Goal: Feedback & Contribution: Leave review/rating

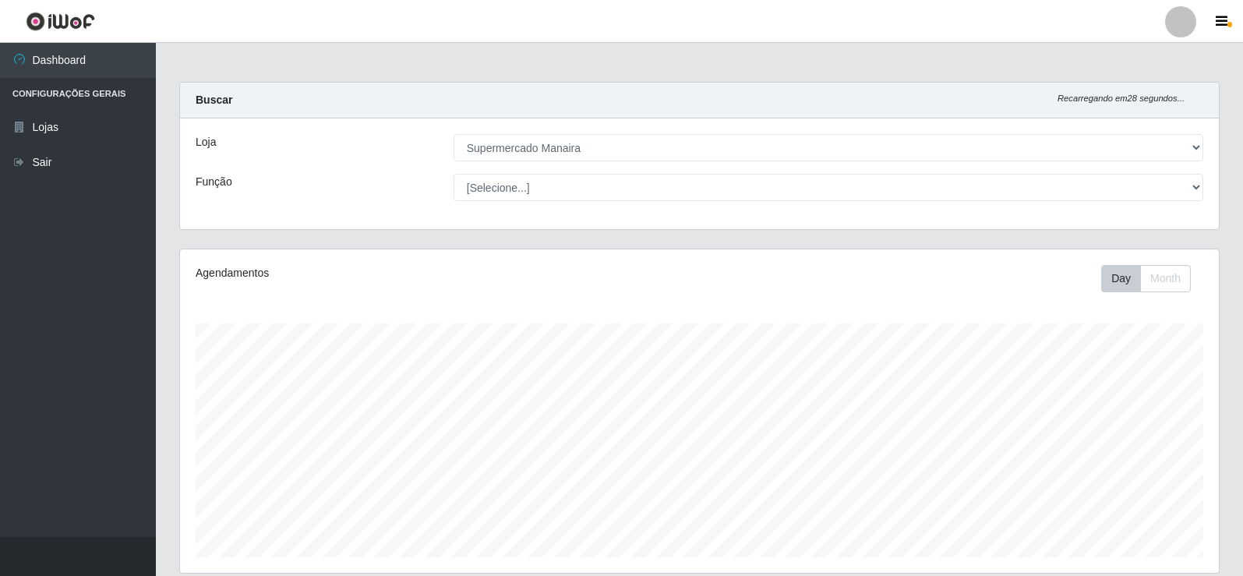
select select "443"
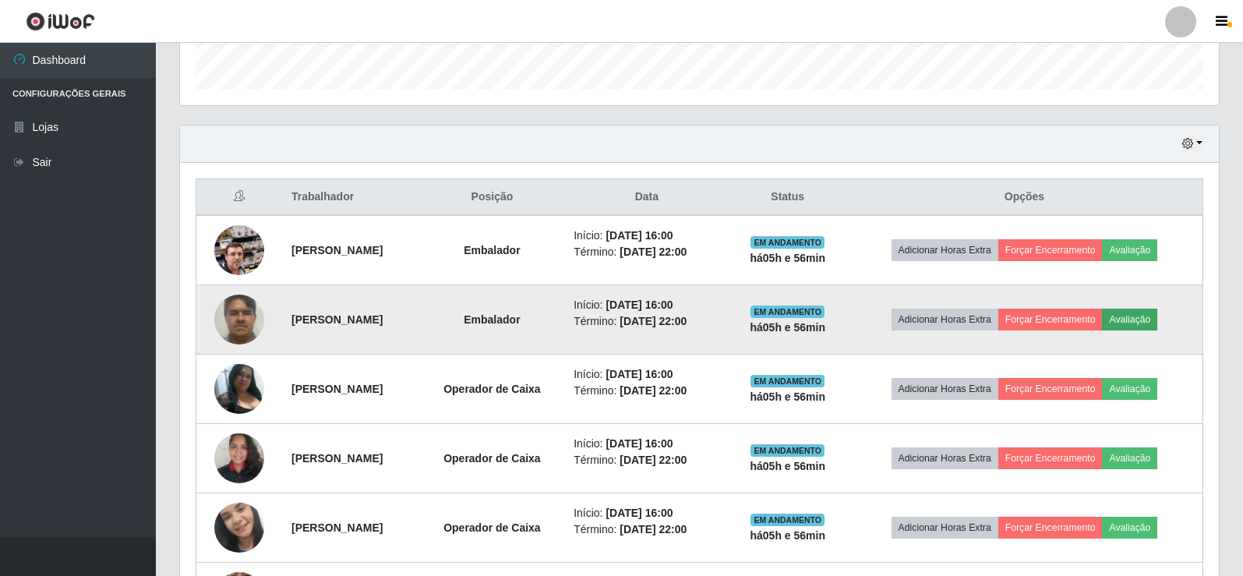
scroll to position [324, 1039]
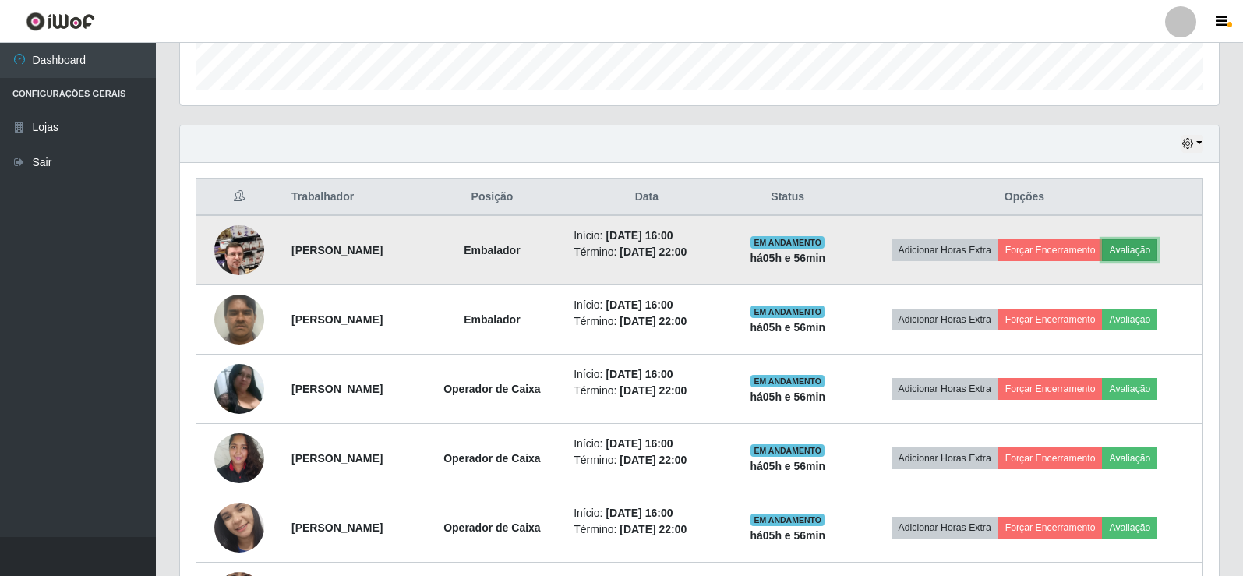
click at [1147, 244] on button "Avaliação" at bounding box center [1129, 250] width 55 height 22
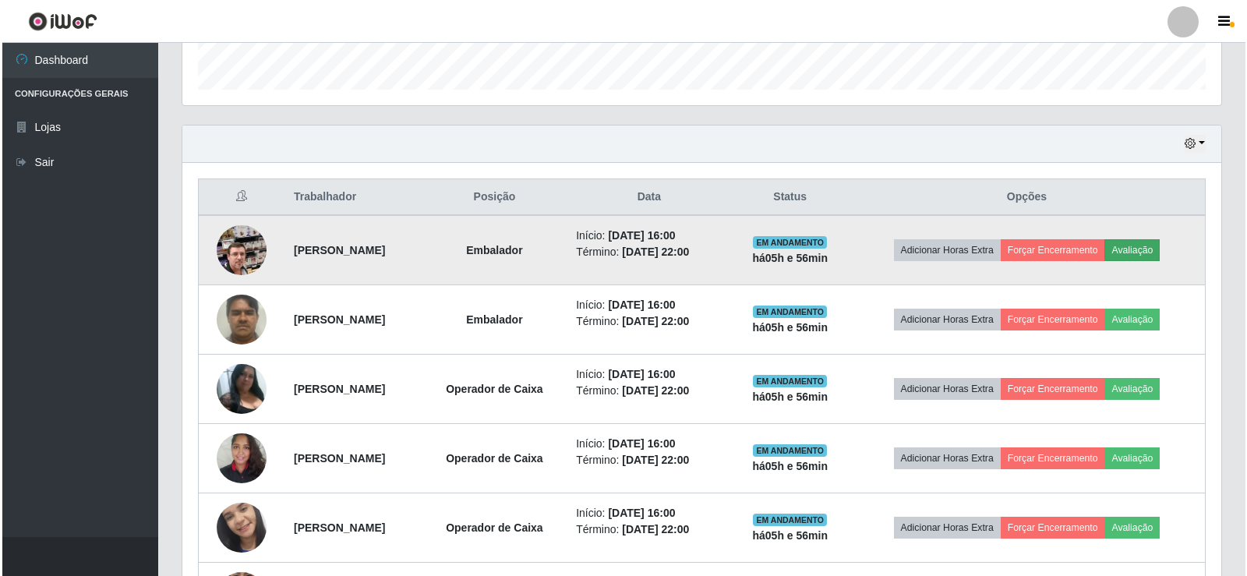
scroll to position [324, 1031]
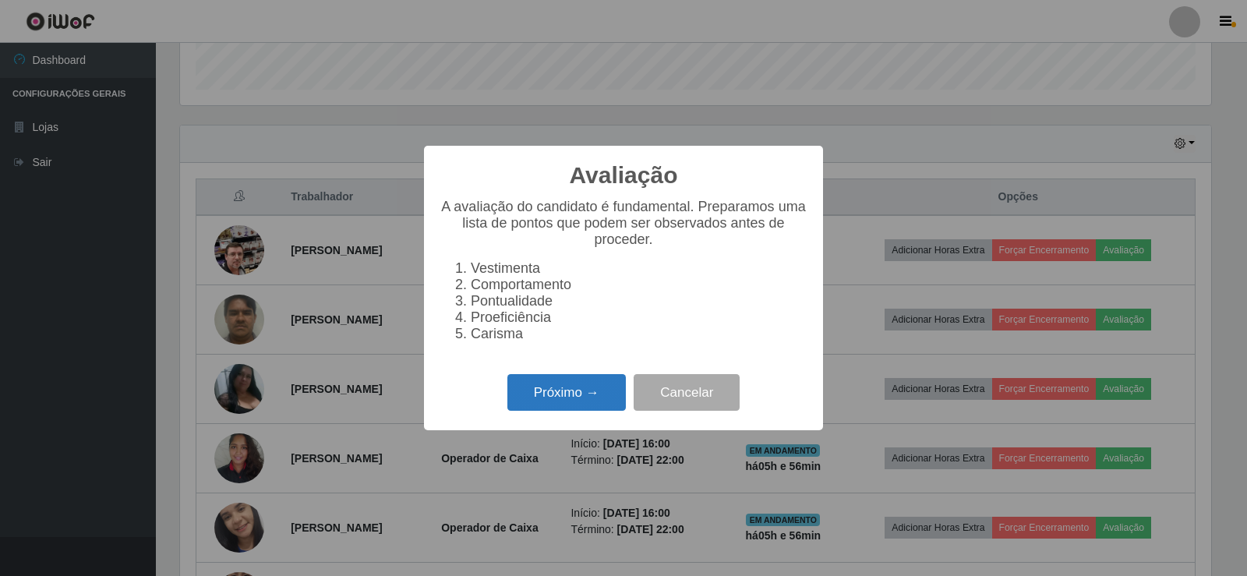
click at [555, 411] on button "Próximo →" at bounding box center [567, 392] width 118 height 37
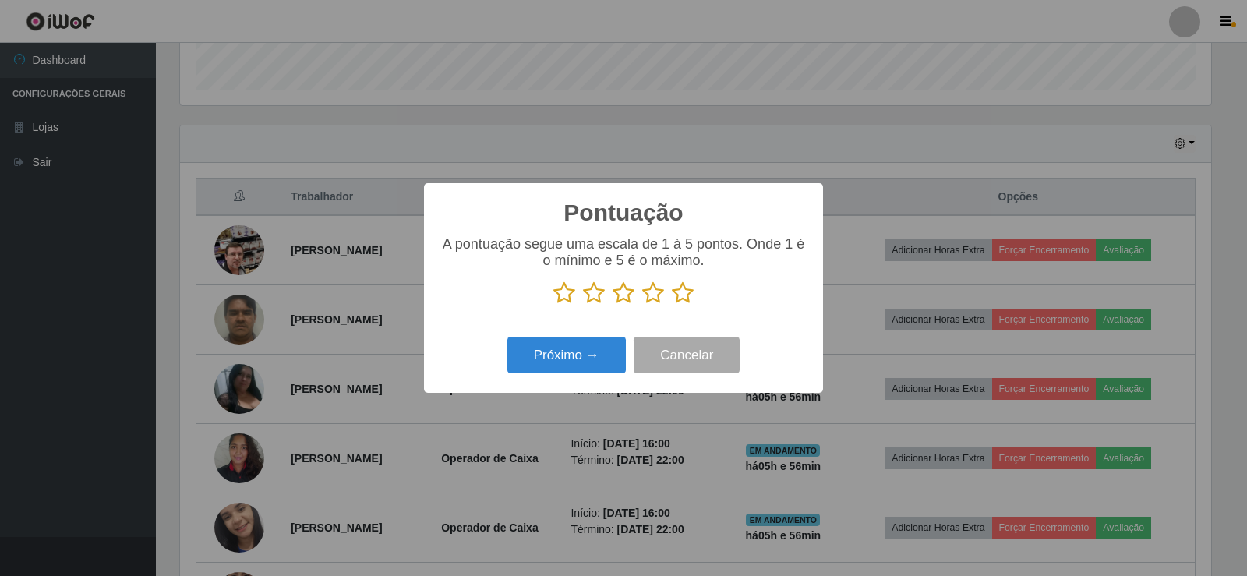
click at [679, 295] on icon at bounding box center [683, 292] width 22 height 23
click at [672, 305] on input "radio" at bounding box center [672, 305] width 0 height 0
click at [614, 357] on button "Próximo →" at bounding box center [567, 355] width 118 height 37
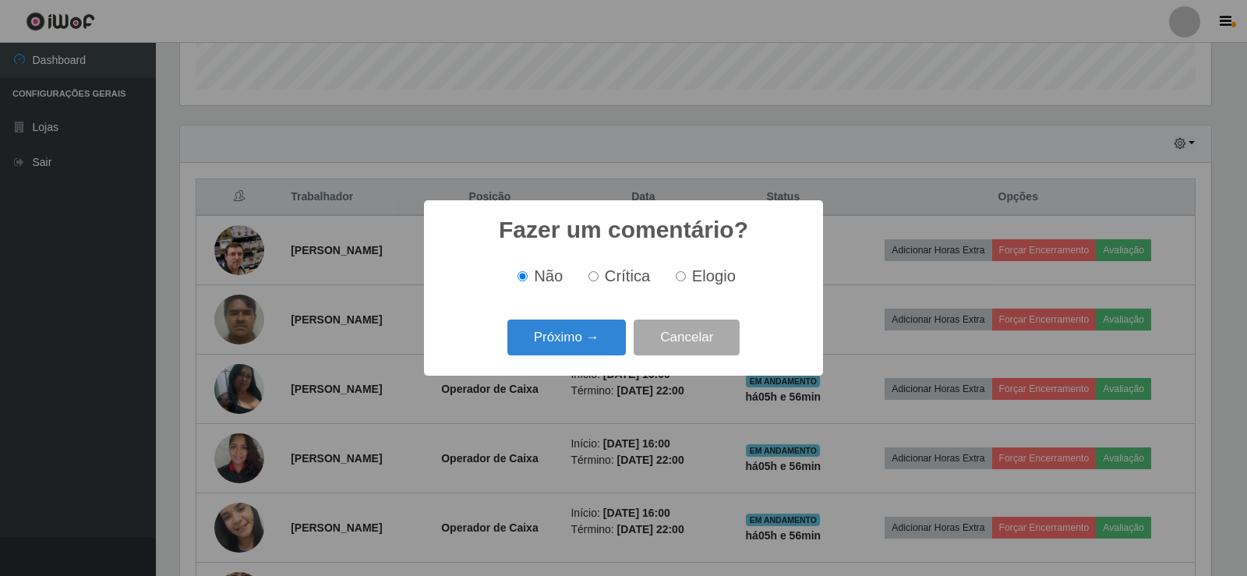
drag, startPoint x: 684, startPoint y: 277, endPoint x: 655, endPoint y: 295, distance: 35.0
click at [684, 277] on input "Elogio" at bounding box center [681, 276] width 10 height 10
radio input "true"
click at [602, 333] on button "Próximo →" at bounding box center [567, 338] width 118 height 37
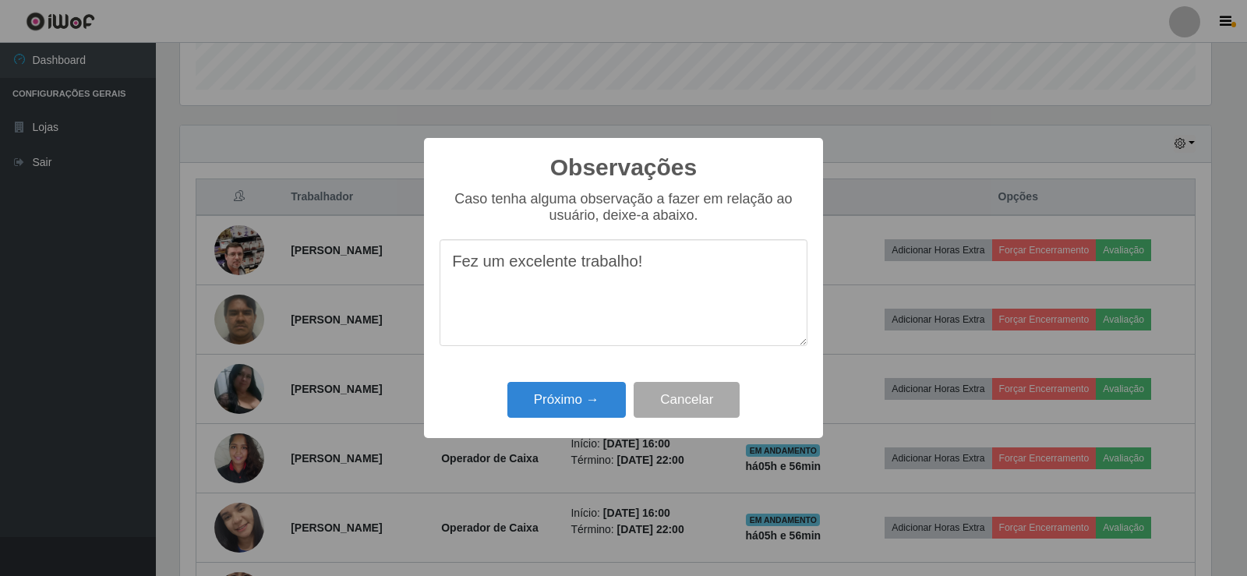
drag, startPoint x: 450, startPoint y: 267, endPoint x: 684, endPoint y: 271, distance: 234.7
click at [690, 259] on textarea "Fez um excelente trabalho!" at bounding box center [624, 292] width 368 height 107
type textarea "Fez um excelente trabalho!"
click at [559, 402] on button "Próximo →" at bounding box center [567, 400] width 118 height 37
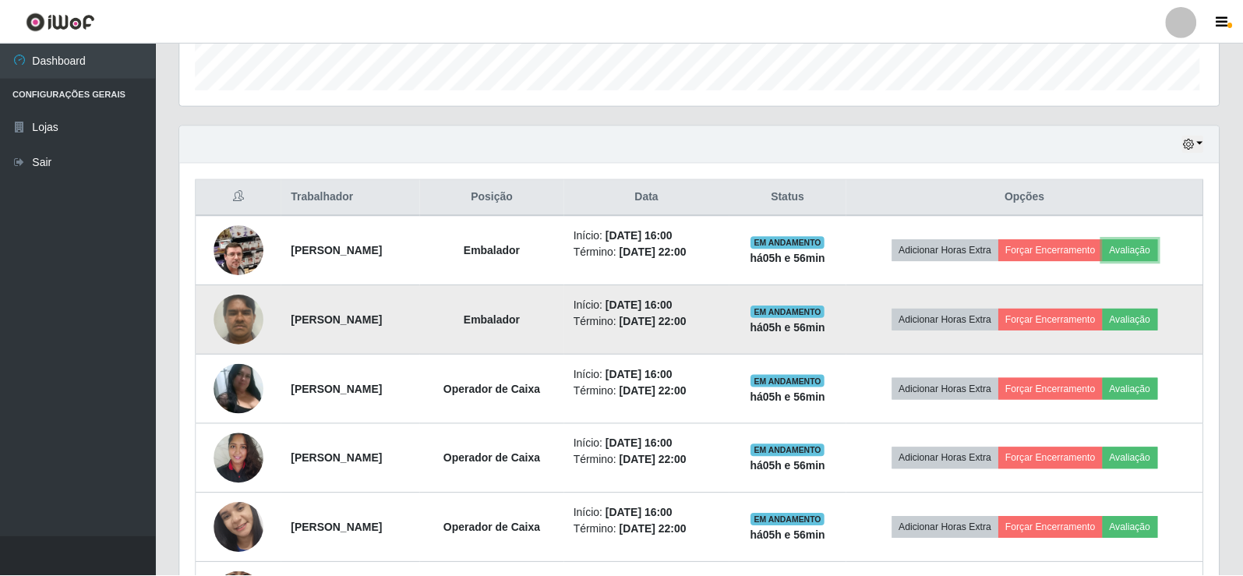
scroll to position [324, 1039]
click at [1156, 325] on button "Avaliação" at bounding box center [1129, 320] width 55 height 22
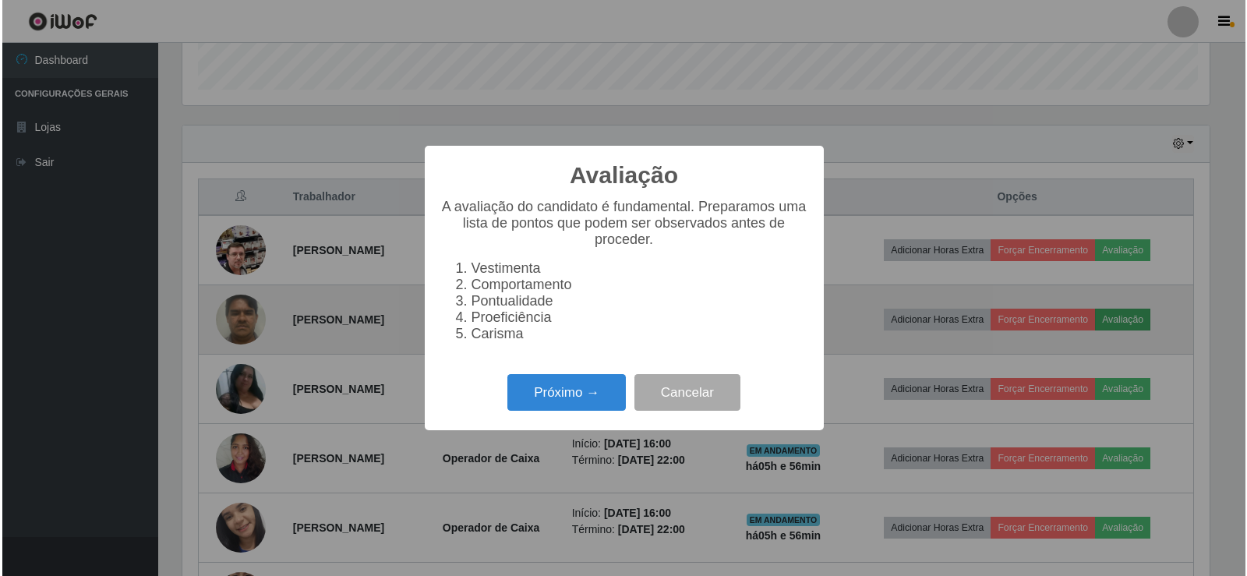
scroll to position [324, 1031]
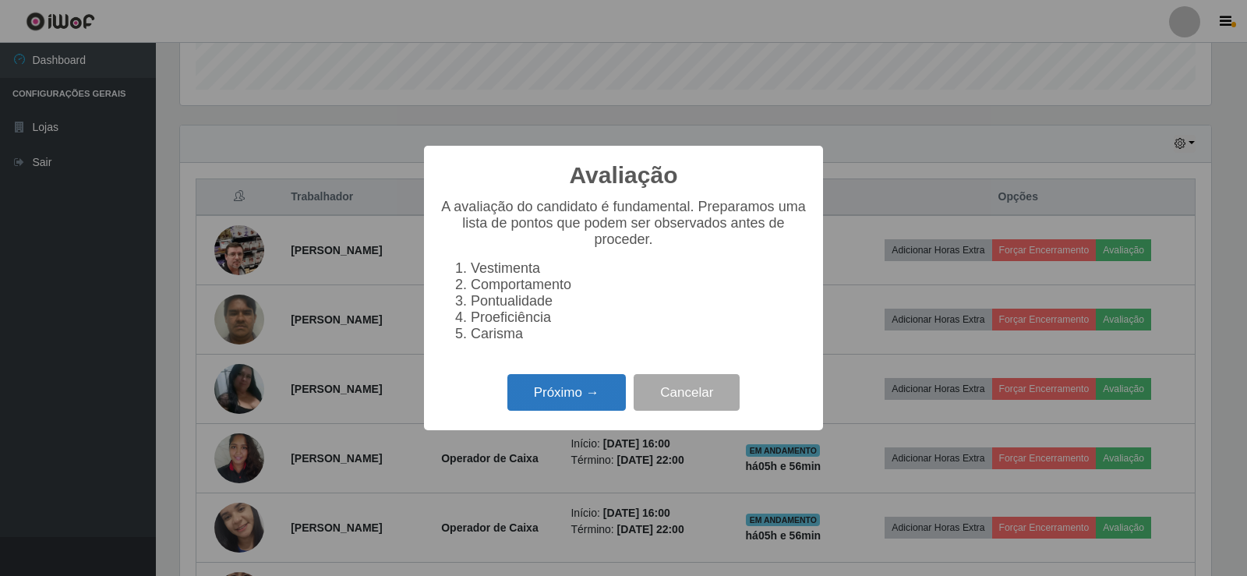
click at [546, 410] on button "Próximo →" at bounding box center [567, 392] width 118 height 37
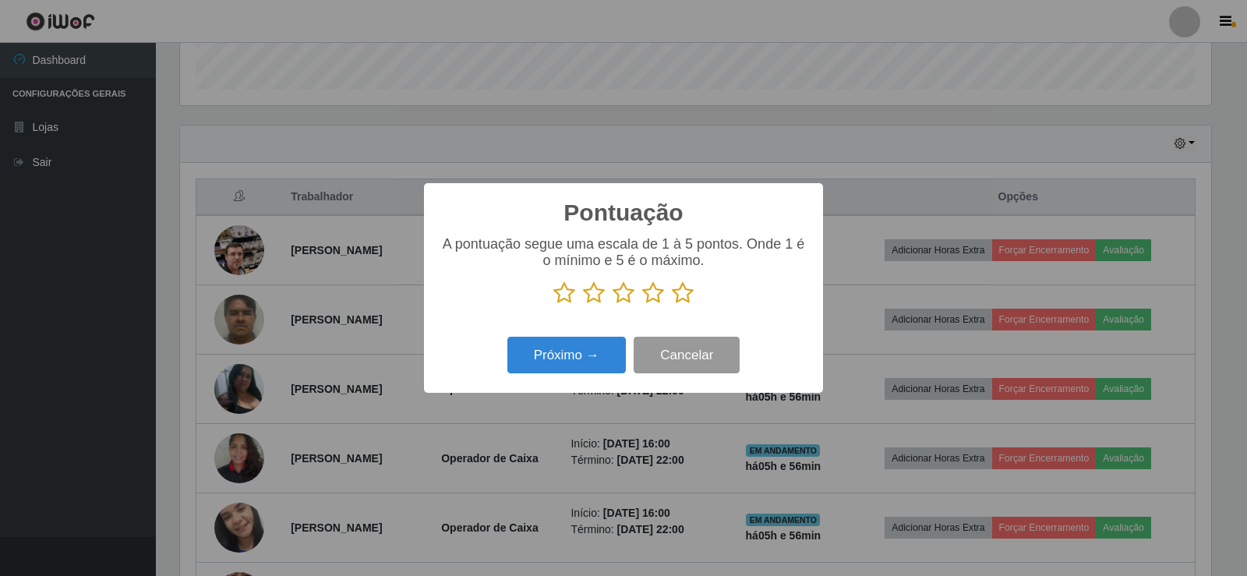
scroll to position [779266, 778558]
click at [686, 297] on icon at bounding box center [683, 292] width 22 height 23
click at [672, 305] on input "radio" at bounding box center [672, 305] width 0 height 0
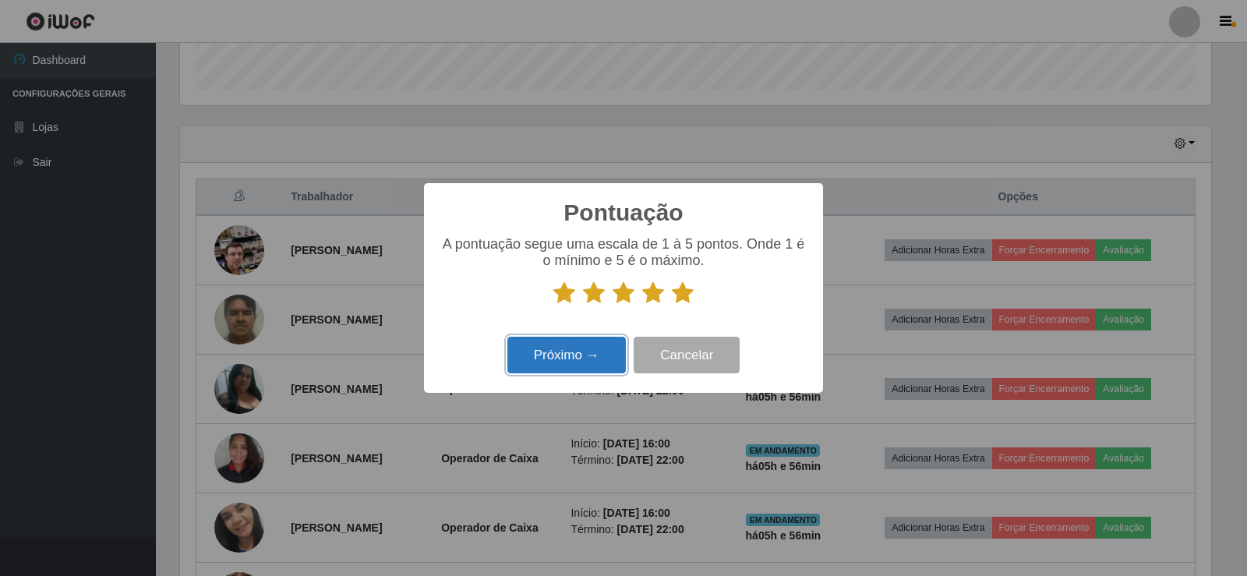
click at [592, 358] on button "Próximo →" at bounding box center [567, 355] width 118 height 37
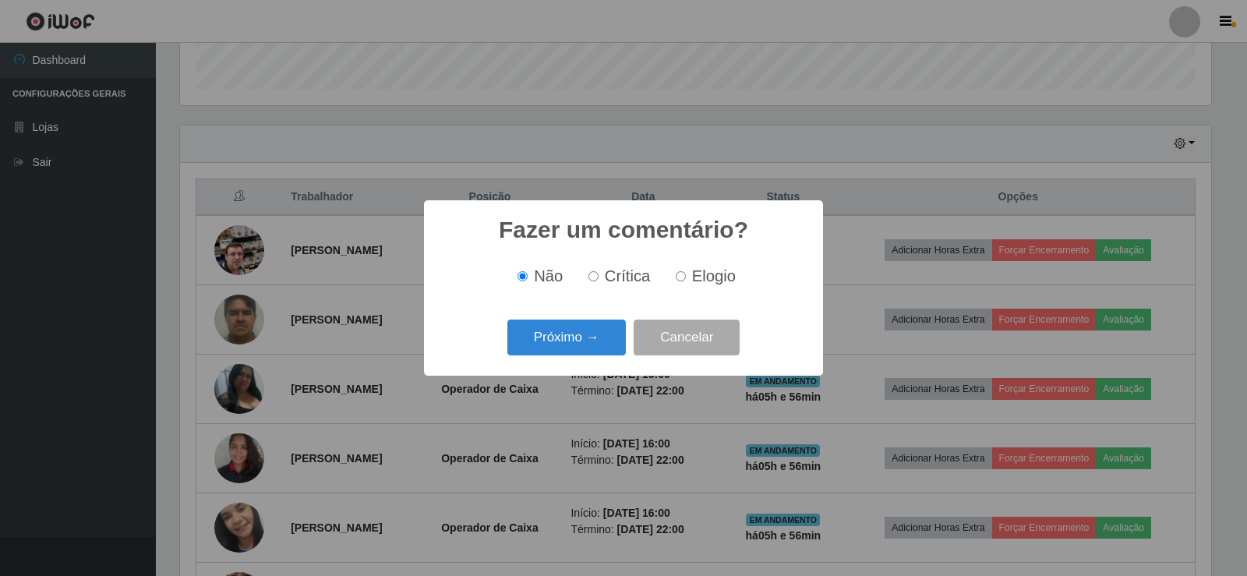
click at [681, 280] on input "Elogio" at bounding box center [681, 276] width 10 height 10
radio input "true"
click at [596, 339] on button "Próximo →" at bounding box center [567, 338] width 118 height 37
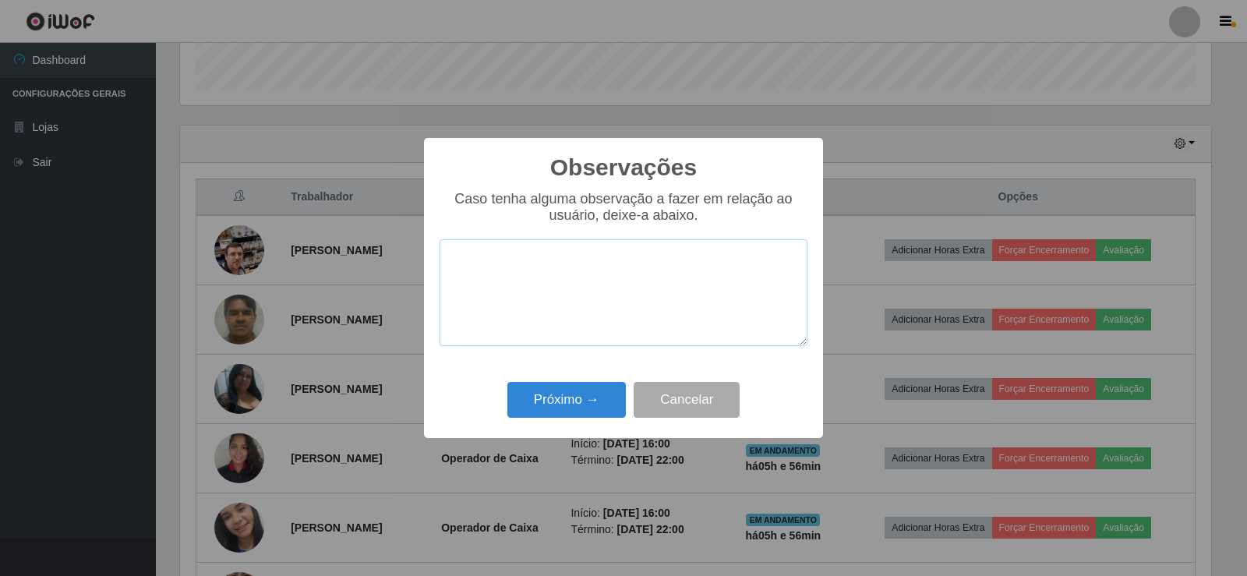
paste textarea "Fez um excelente trabalho!"
type textarea "Fez um excelente trabalho!"
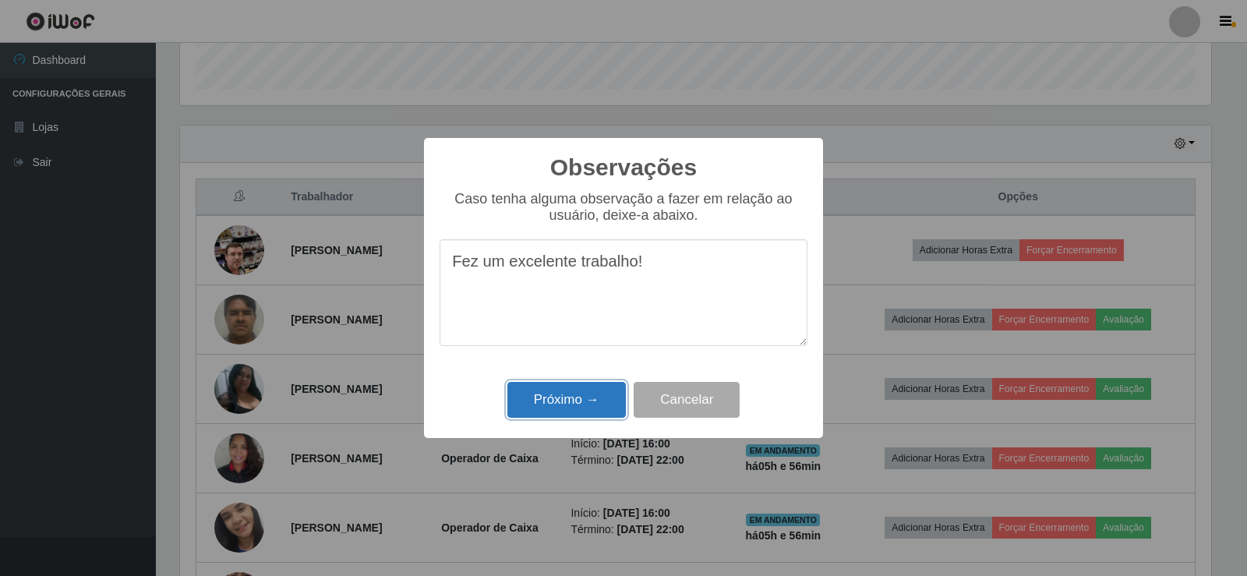
click at [582, 398] on button "Próximo →" at bounding box center [567, 400] width 118 height 37
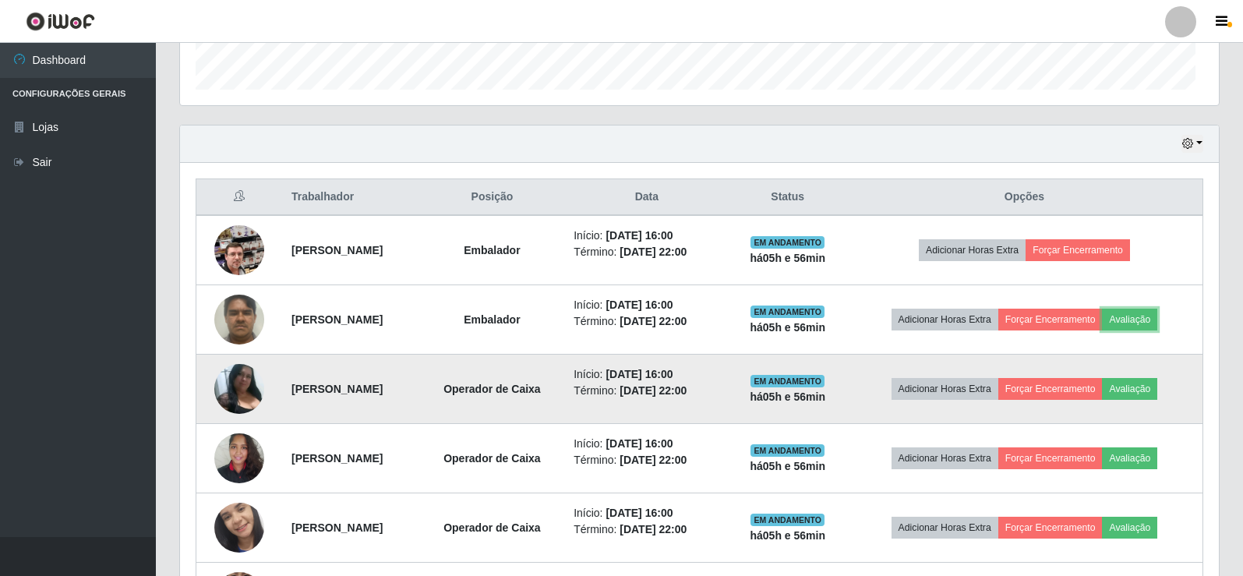
scroll to position [324, 1039]
click at [1152, 387] on button "Avaliação" at bounding box center [1129, 389] width 55 height 22
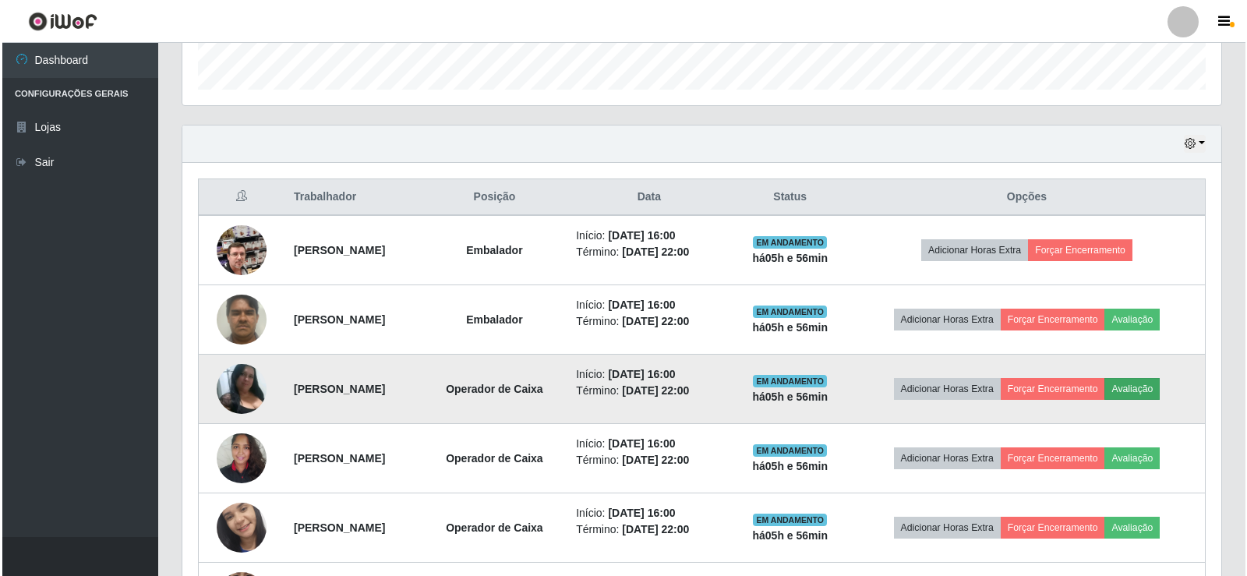
scroll to position [324, 1031]
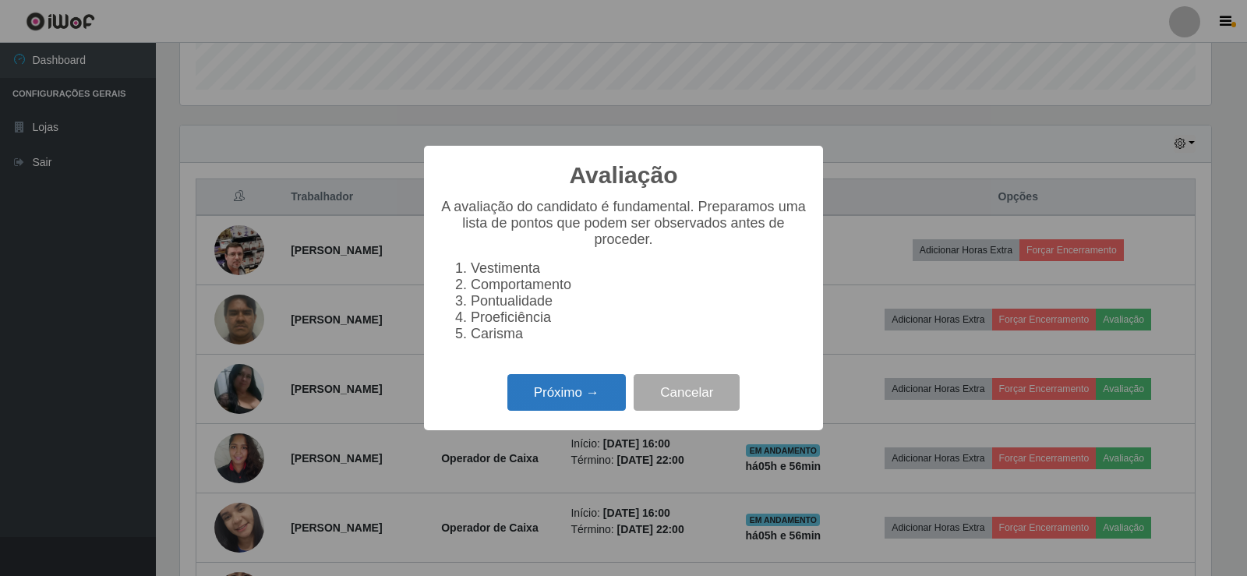
click at [539, 393] on button "Próximo →" at bounding box center [567, 392] width 118 height 37
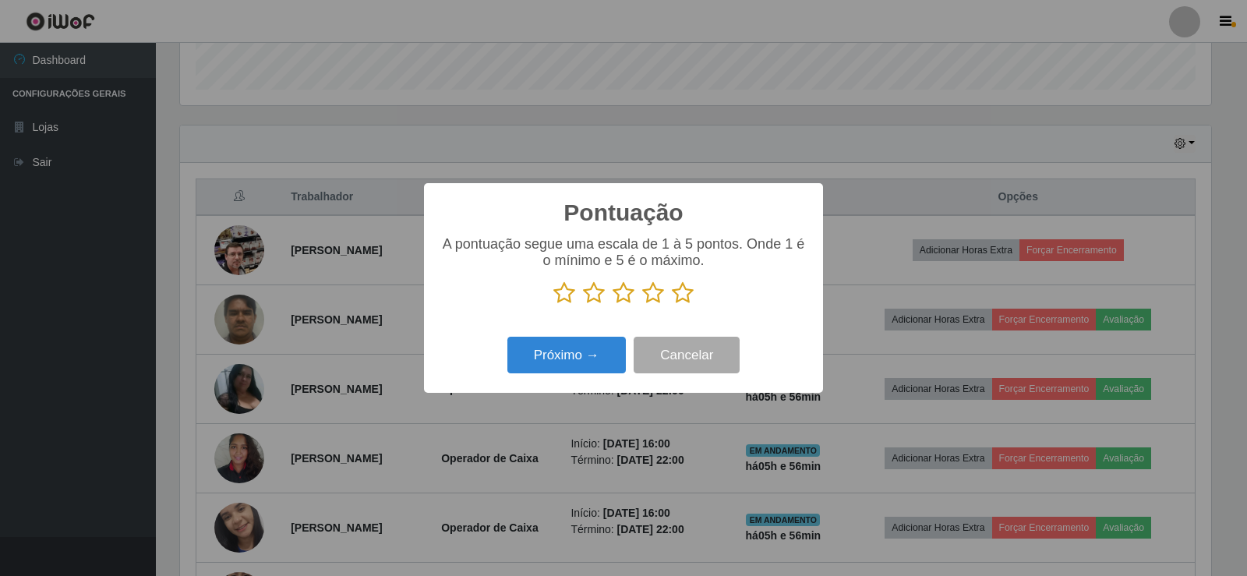
scroll to position [779266, 778558]
click at [686, 294] on icon at bounding box center [683, 292] width 22 height 23
click at [672, 305] on input "radio" at bounding box center [672, 305] width 0 height 0
click at [582, 372] on button "Próximo →" at bounding box center [567, 355] width 118 height 37
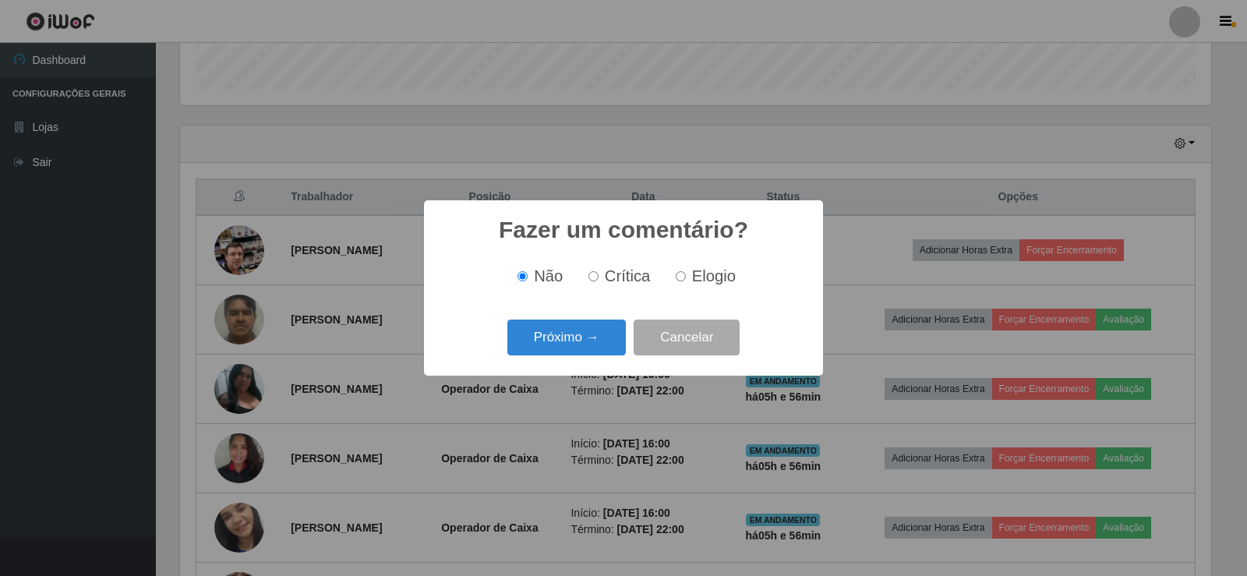
click at [682, 278] on input "Elogio" at bounding box center [681, 276] width 10 height 10
radio input "true"
click at [600, 345] on button "Próximo →" at bounding box center [567, 338] width 118 height 37
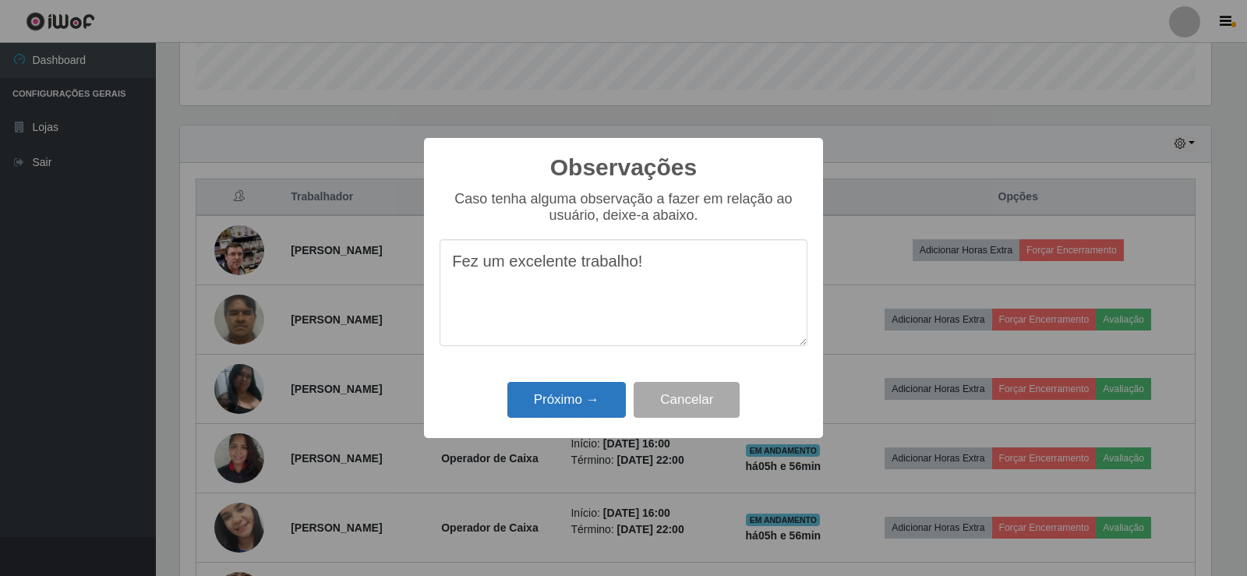
type textarea "Fez um excelente trabalho!"
click at [570, 399] on button "Próximo →" at bounding box center [567, 400] width 118 height 37
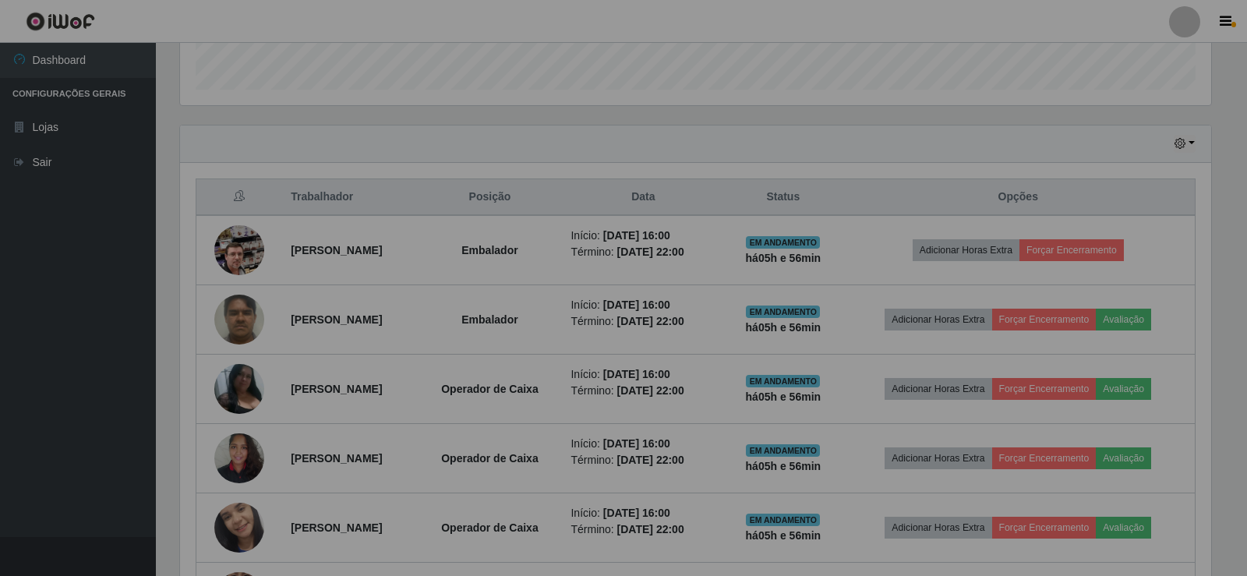
scroll to position [324, 1039]
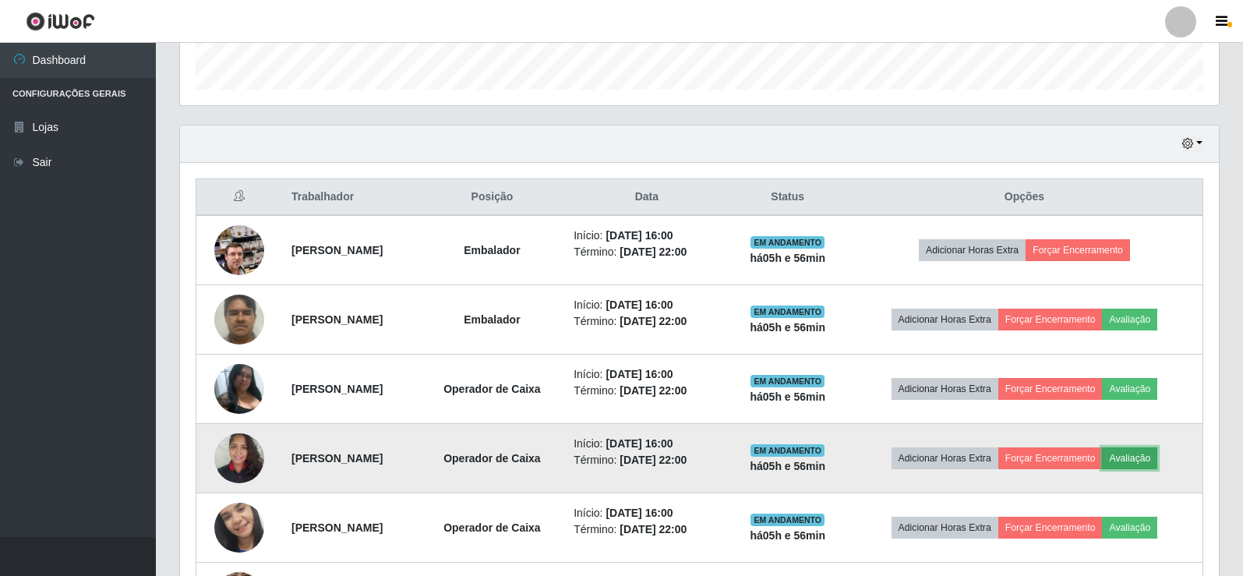
click at [1144, 458] on button "Avaliação" at bounding box center [1129, 458] width 55 height 22
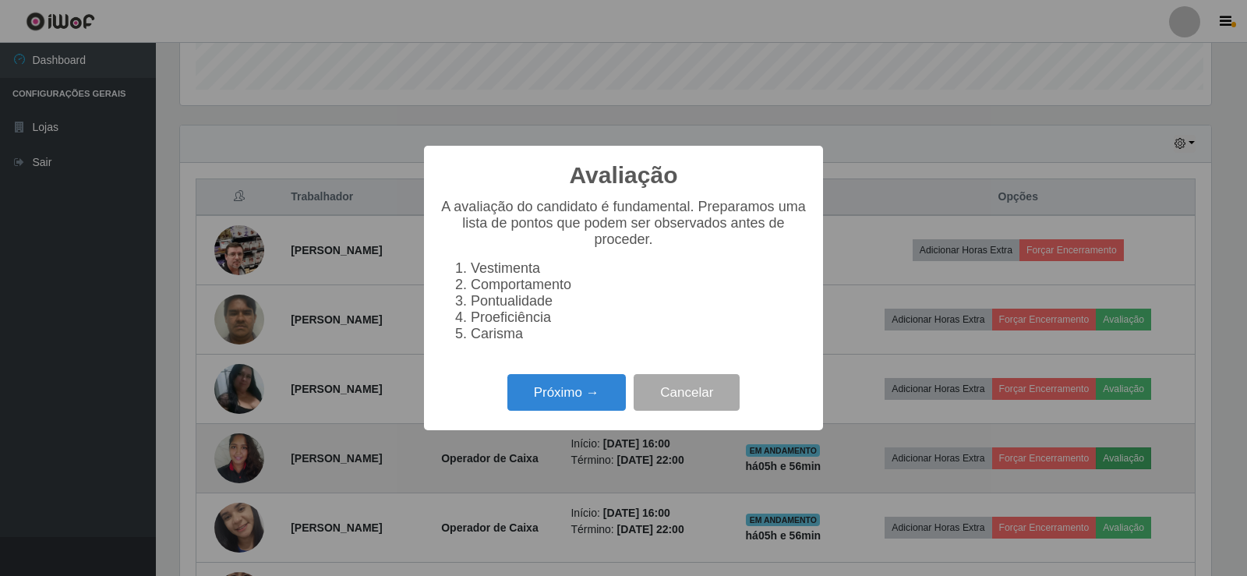
scroll to position [324, 1031]
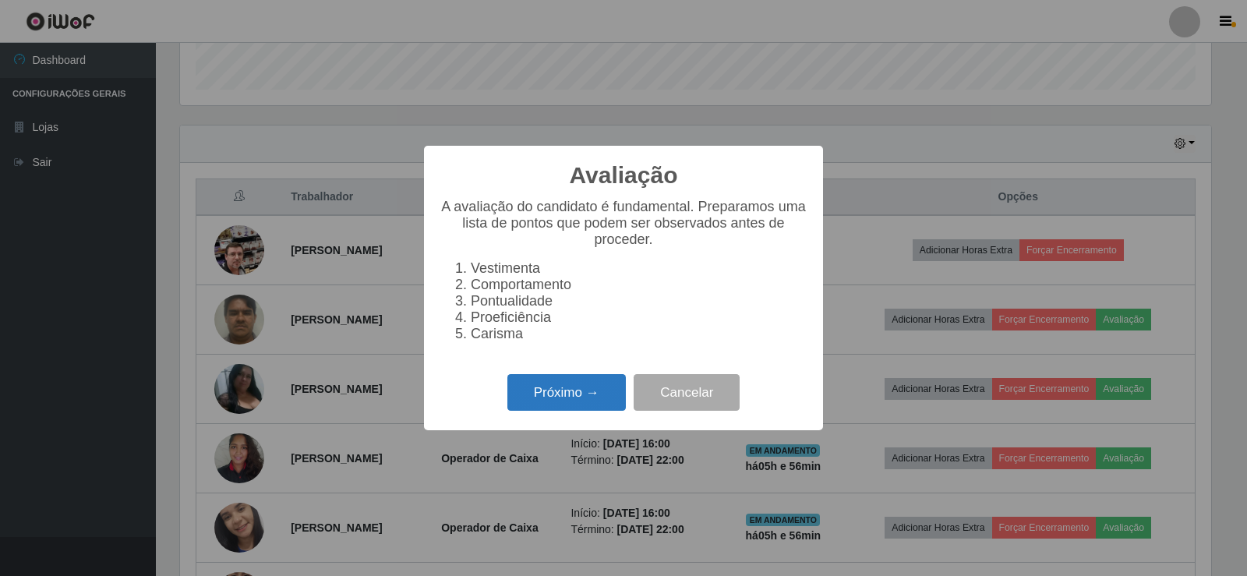
click at [582, 398] on button "Próximo →" at bounding box center [567, 392] width 118 height 37
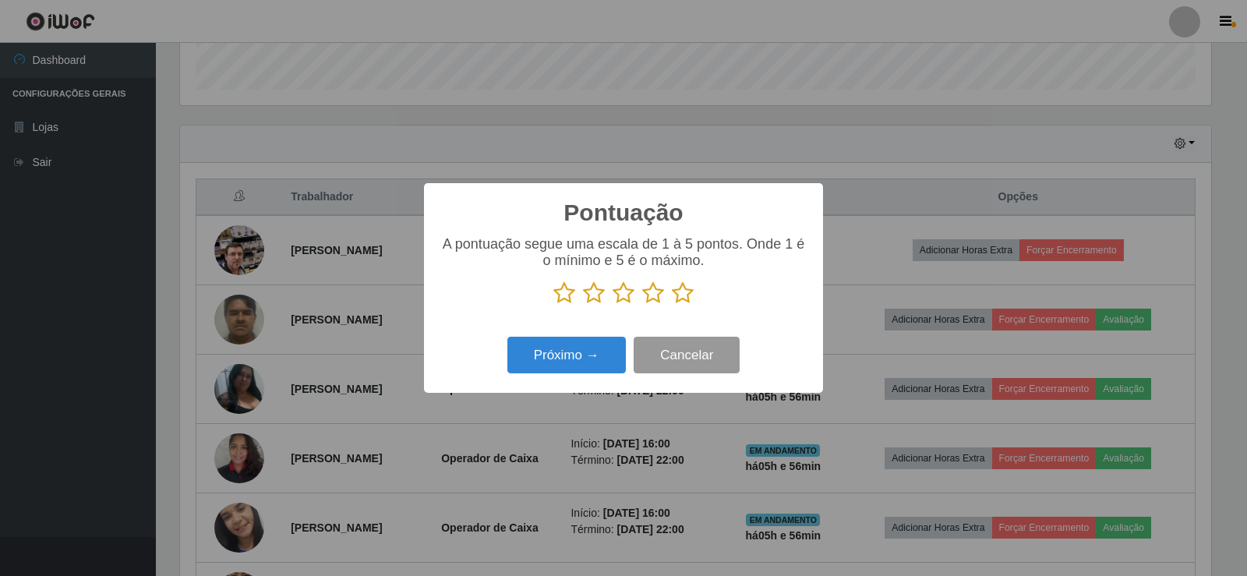
scroll to position [779266, 778558]
click at [686, 297] on icon at bounding box center [683, 292] width 22 height 23
click at [672, 305] on input "radio" at bounding box center [672, 305] width 0 height 0
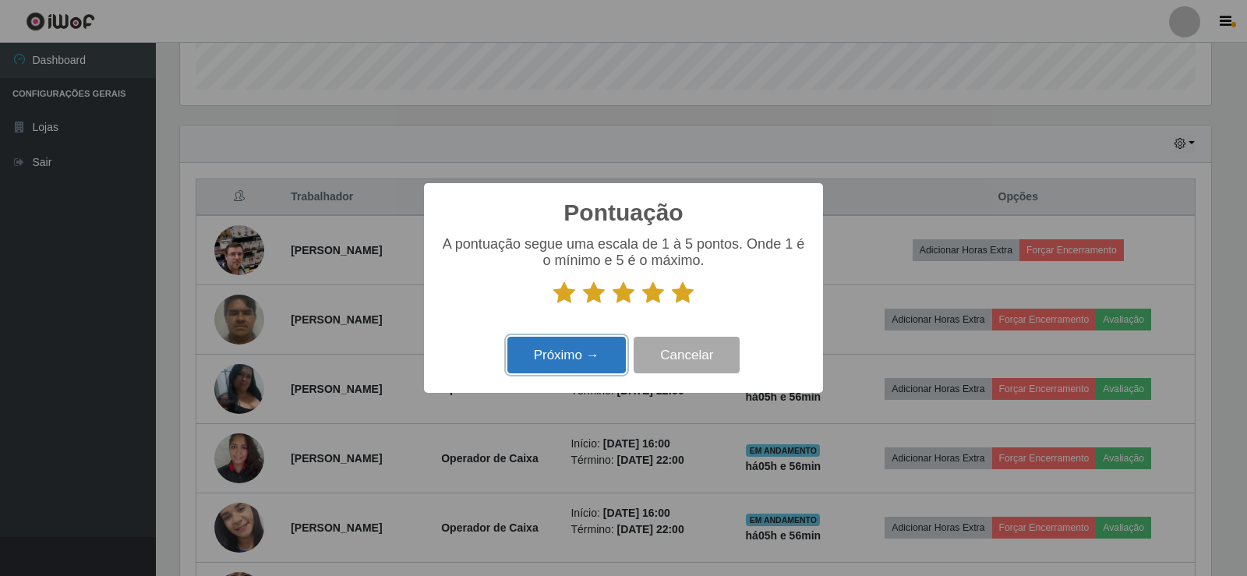
click at [587, 369] on button "Próximo →" at bounding box center [567, 355] width 118 height 37
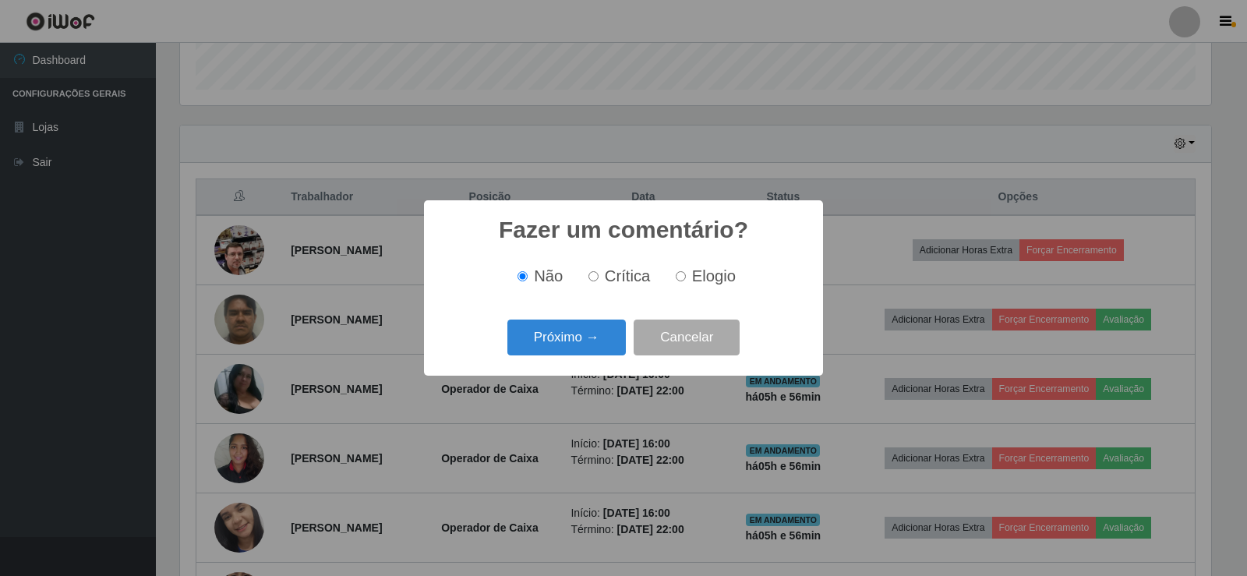
click at [682, 278] on input "Elogio" at bounding box center [681, 276] width 10 height 10
radio input "true"
click at [602, 347] on button "Próximo →" at bounding box center [567, 338] width 118 height 37
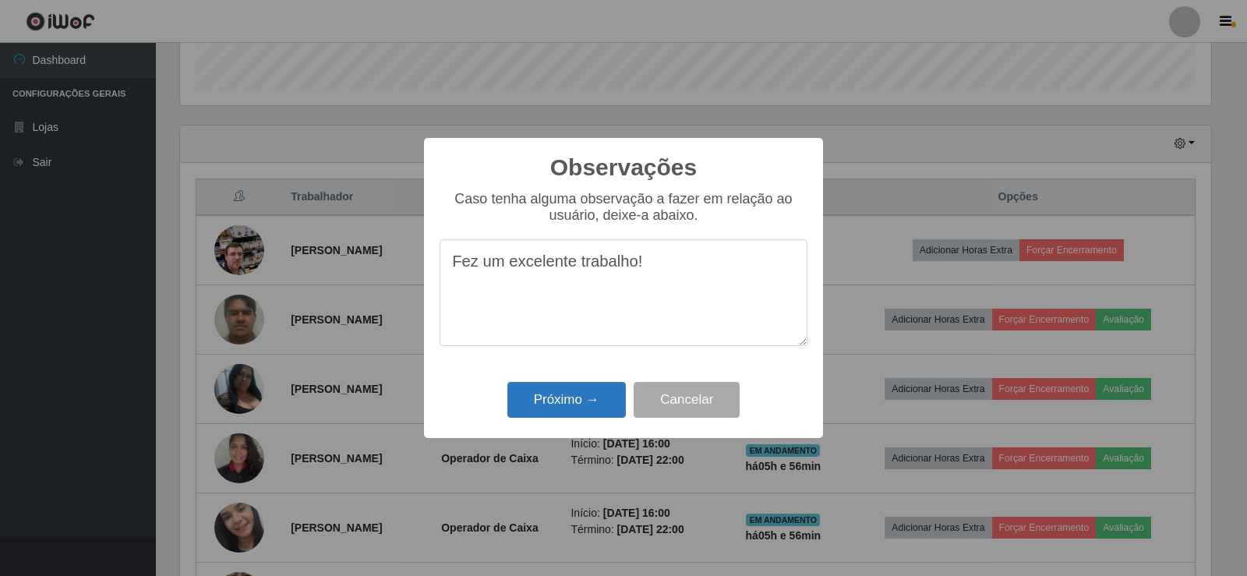
type textarea "Fez um excelente trabalho!"
click at [581, 412] on button "Próximo →" at bounding box center [567, 400] width 118 height 37
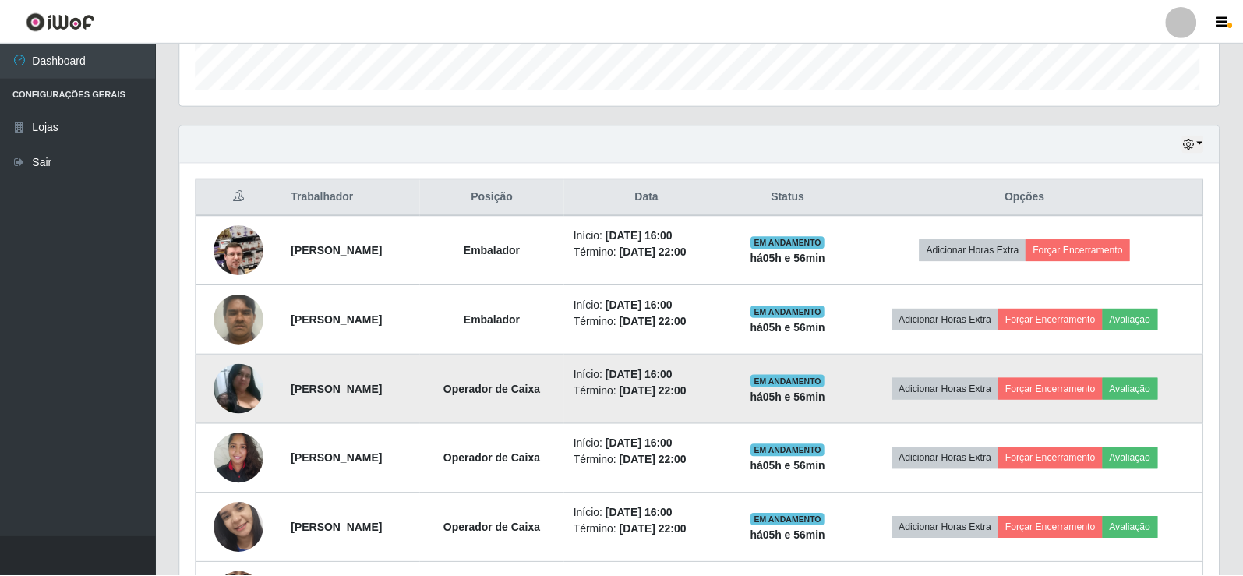
scroll to position [0, 0]
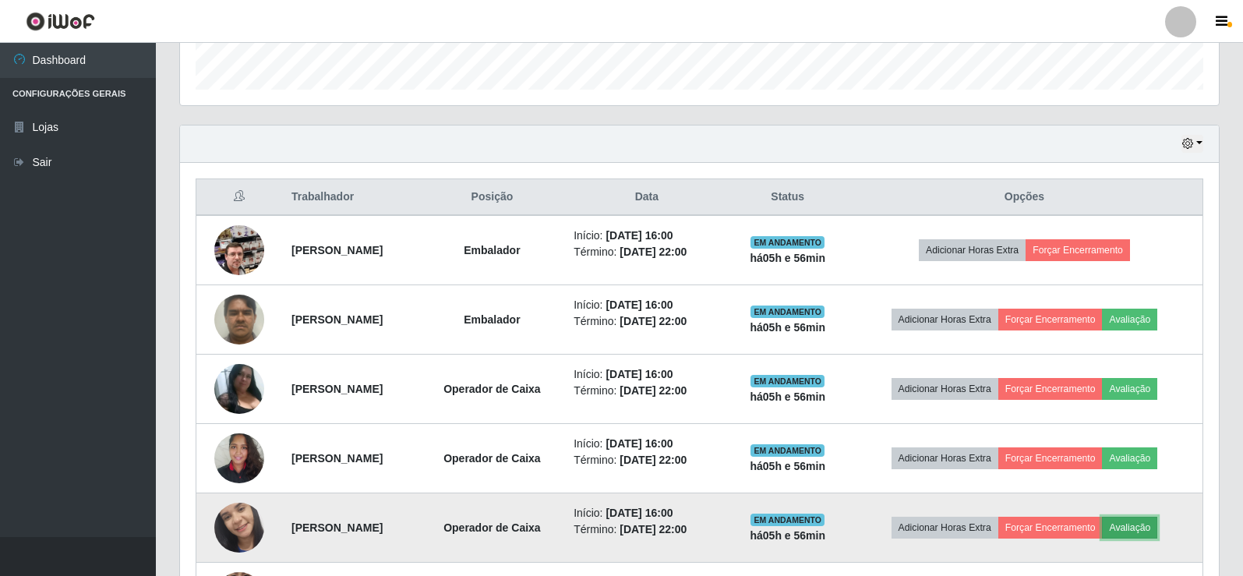
click at [1148, 529] on button "Avaliação" at bounding box center [1129, 528] width 55 height 22
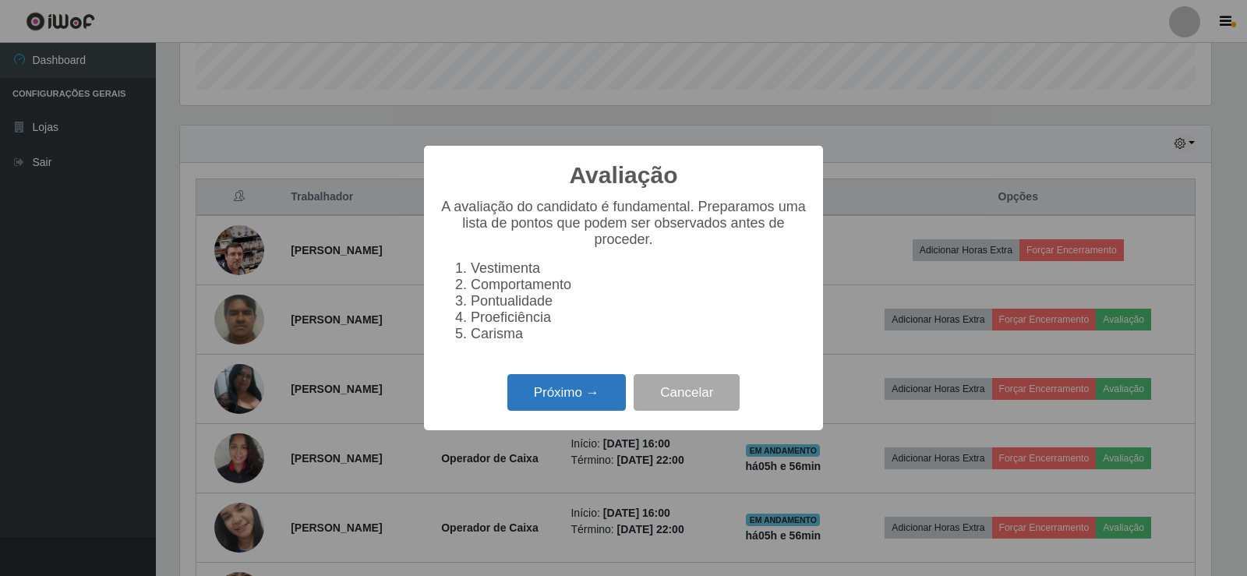
click at [616, 410] on button "Próximo →" at bounding box center [567, 392] width 118 height 37
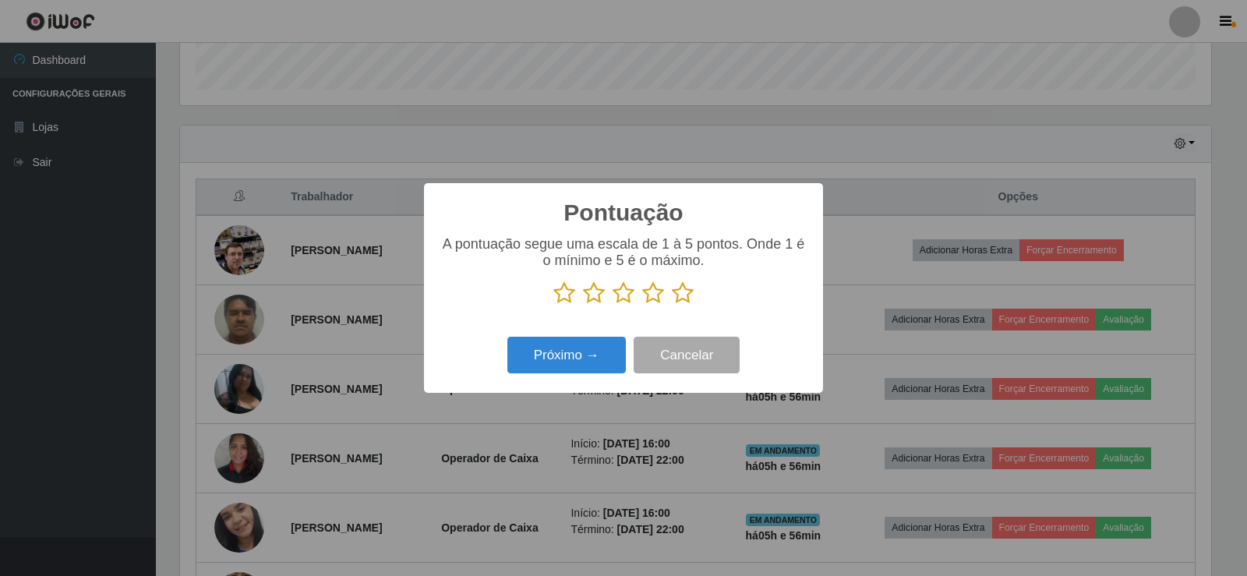
drag, startPoint x: 678, startPoint y: 296, endPoint x: 660, endPoint y: 324, distance: 33.7
click at [678, 298] on icon at bounding box center [683, 292] width 22 height 23
click at [672, 305] on input "radio" at bounding box center [672, 305] width 0 height 0
click at [607, 353] on button "Próximo →" at bounding box center [567, 355] width 118 height 37
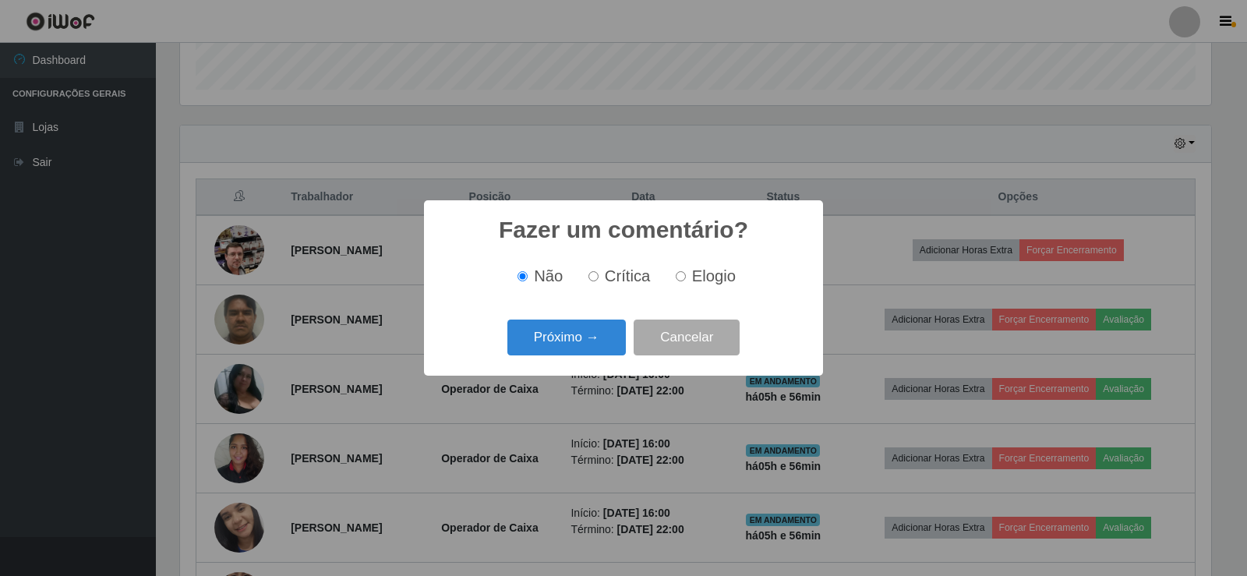
click at [684, 277] on input "Elogio" at bounding box center [681, 276] width 10 height 10
radio input "true"
click at [604, 331] on button "Próximo →" at bounding box center [567, 338] width 118 height 37
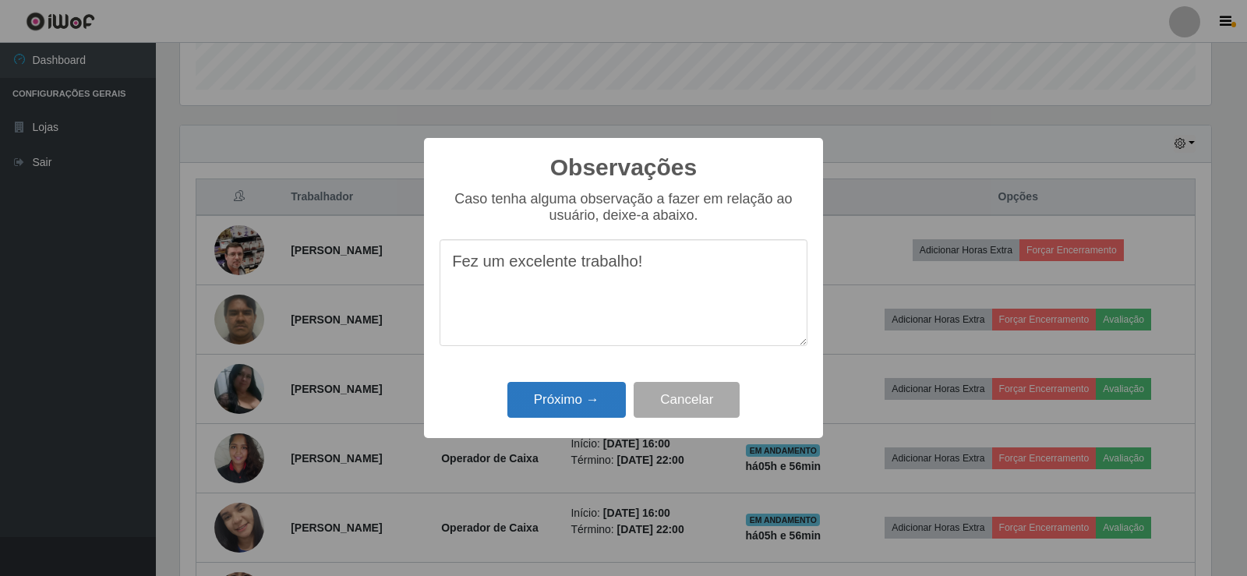
type textarea "Fez um excelente trabalho!"
click at [578, 416] on button "Próximo →" at bounding box center [567, 400] width 118 height 37
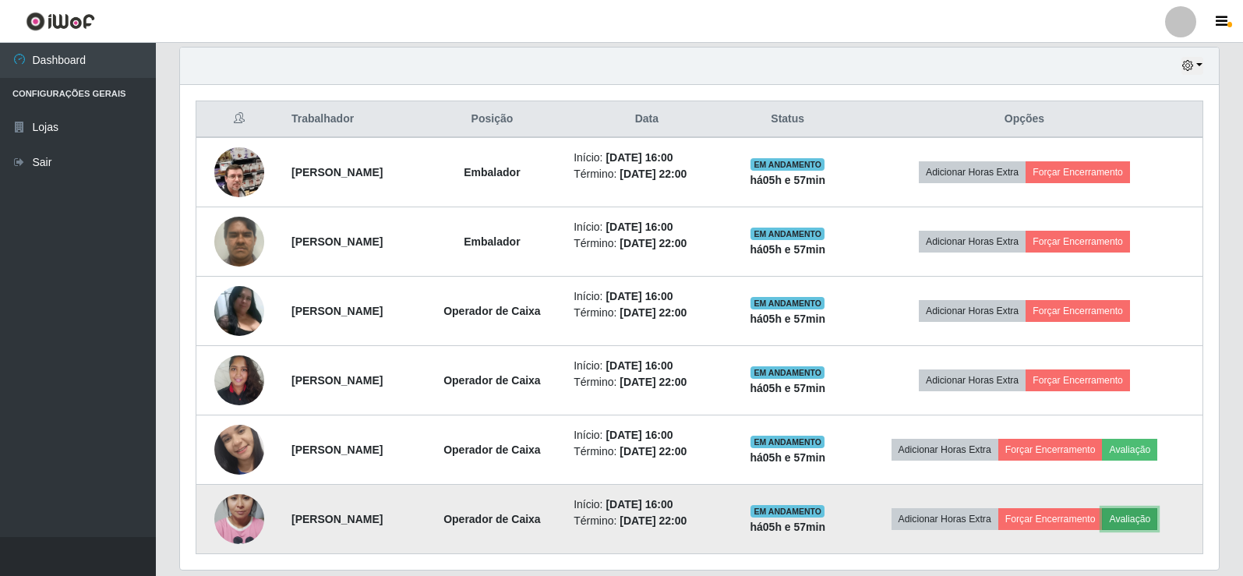
click at [1152, 516] on button "Avaliação" at bounding box center [1129, 519] width 55 height 22
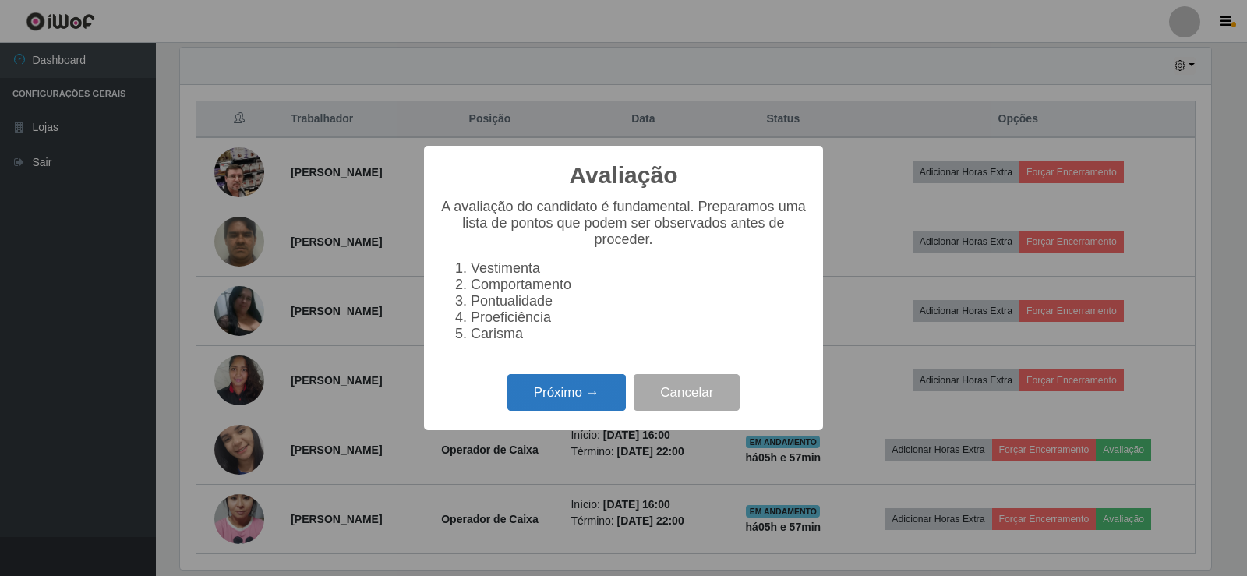
click at [583, 396] on button "Próximo →" at bounding box center [567, 392] width 118 height 37
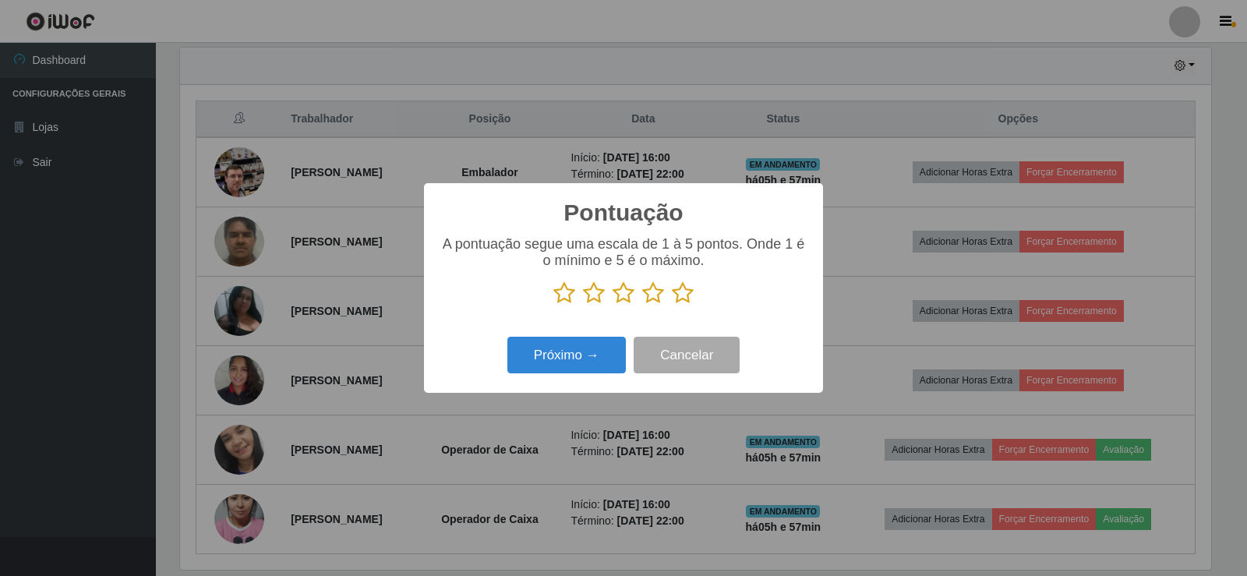
click at [684, 301] on icon at bounding box center [683, 292] width 22 height 23
click at [672, 305] on input "radio" at bounding box center [672, 305] width 0 height 0
click at [607, 349] on button "Próximo →" at bounding box center [567, 355] width 118 height 37
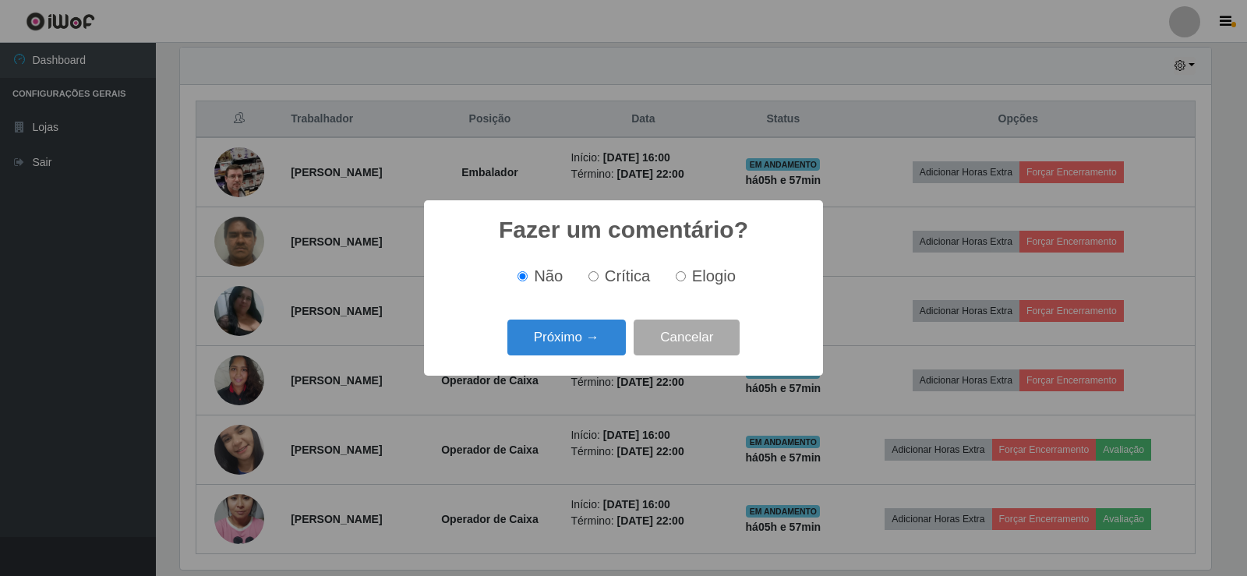
click at [679, 277] on input "Elogio" at bounding box center [681, 276] width 10 height 10
radio input "true"
click at [603, 338] on button "Próximo →" at bounding box center [567, 338] width 118 height 37
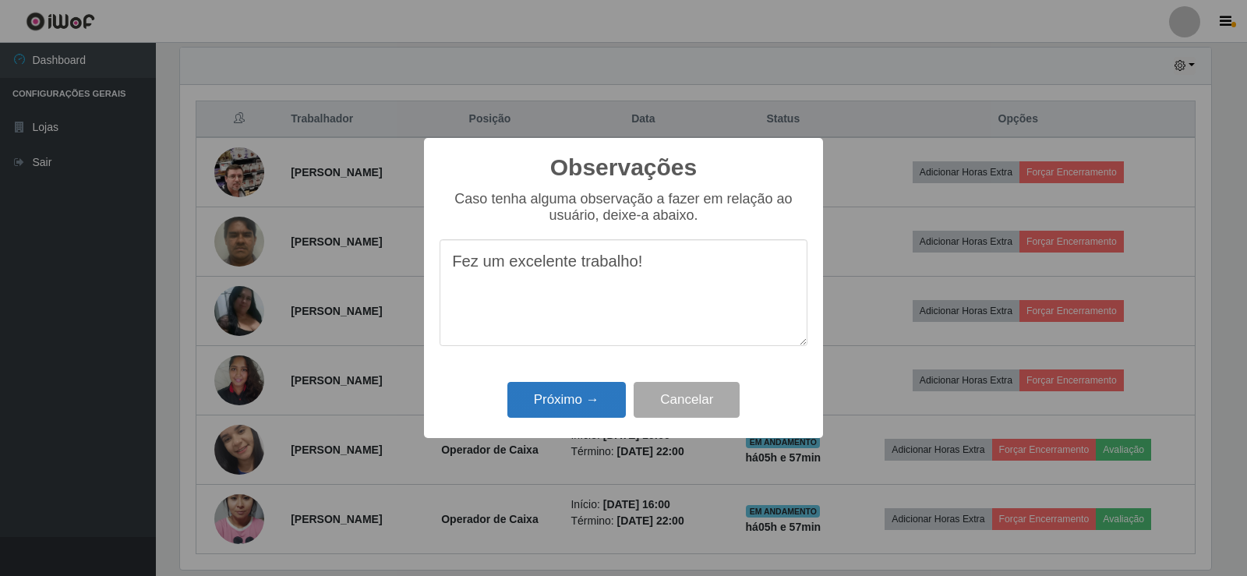
type textarea "Fez um excelente trabalho!"
click at [600, 399] on button "Próximo →" at bounding box center [567, 400] width 118 height 37
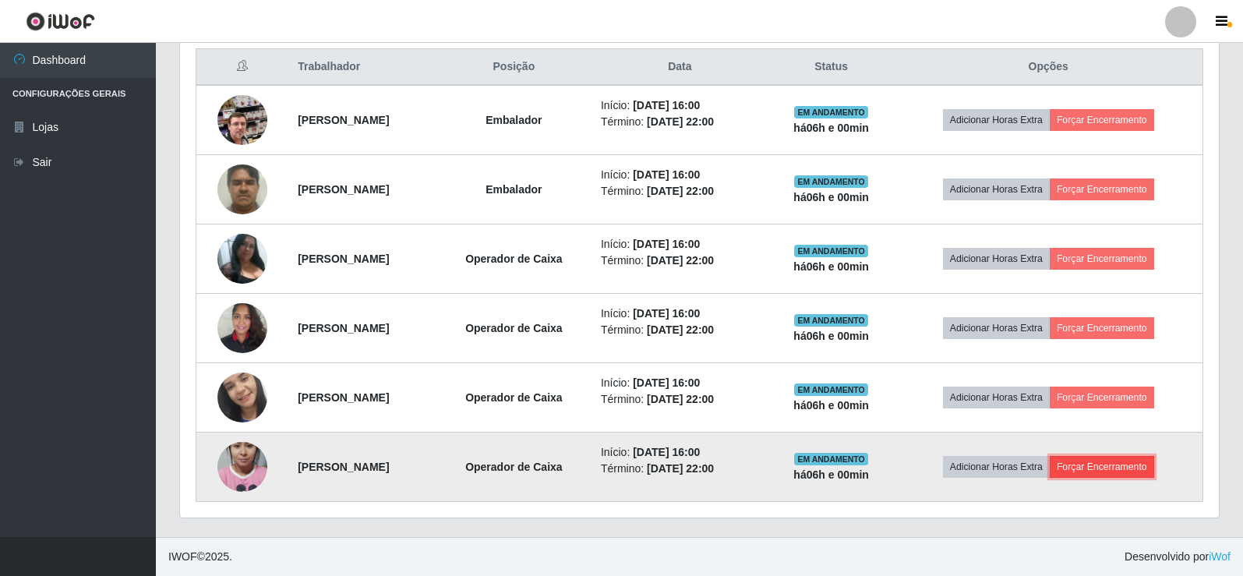
click at [1122, 469] on button "Forçar Encerramento" at bounding box center [1102, 467] width 104 height 22
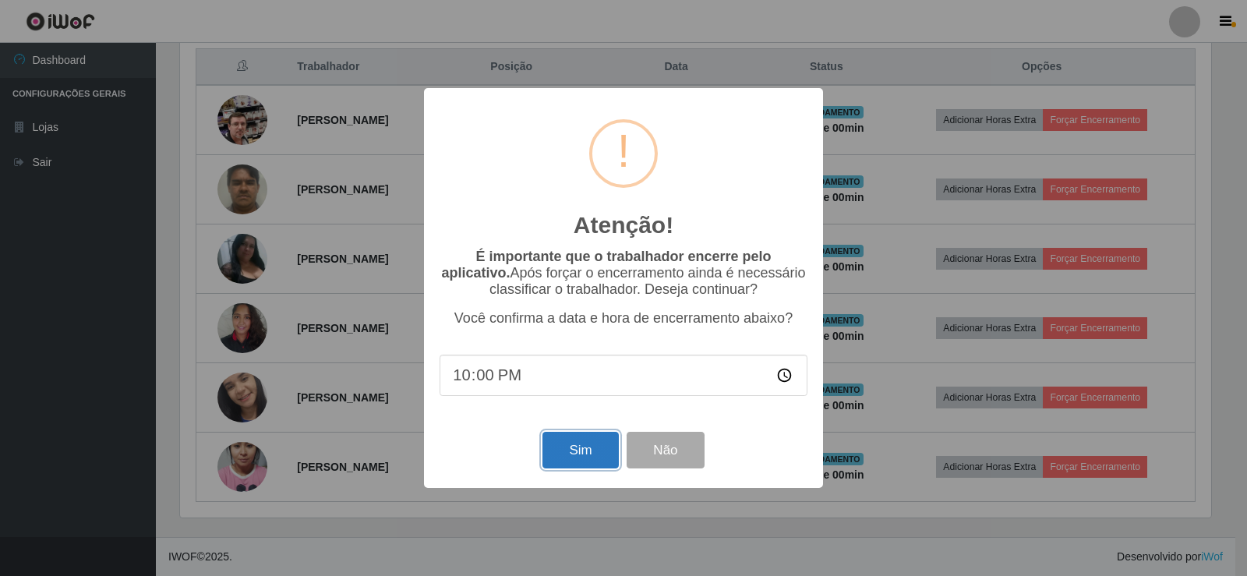
click at [595, 451] on button "Sim" at bounding box center [581, 450] width 76 height 37
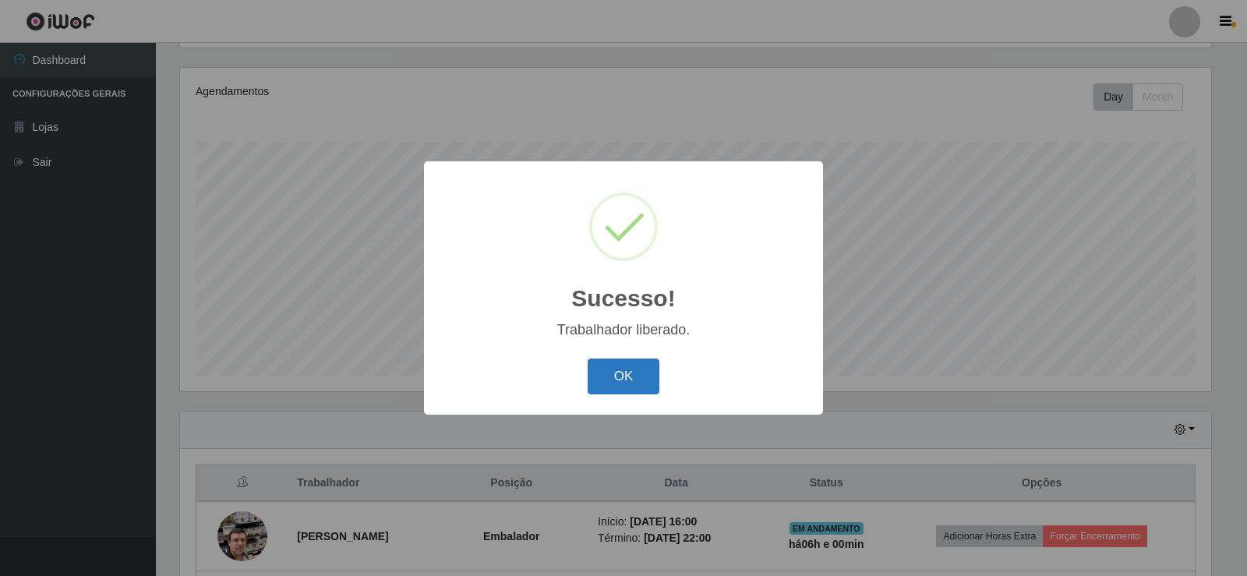
click at [618, 373] on button "OK" at bounding box center [624, 377] width 73 height 37
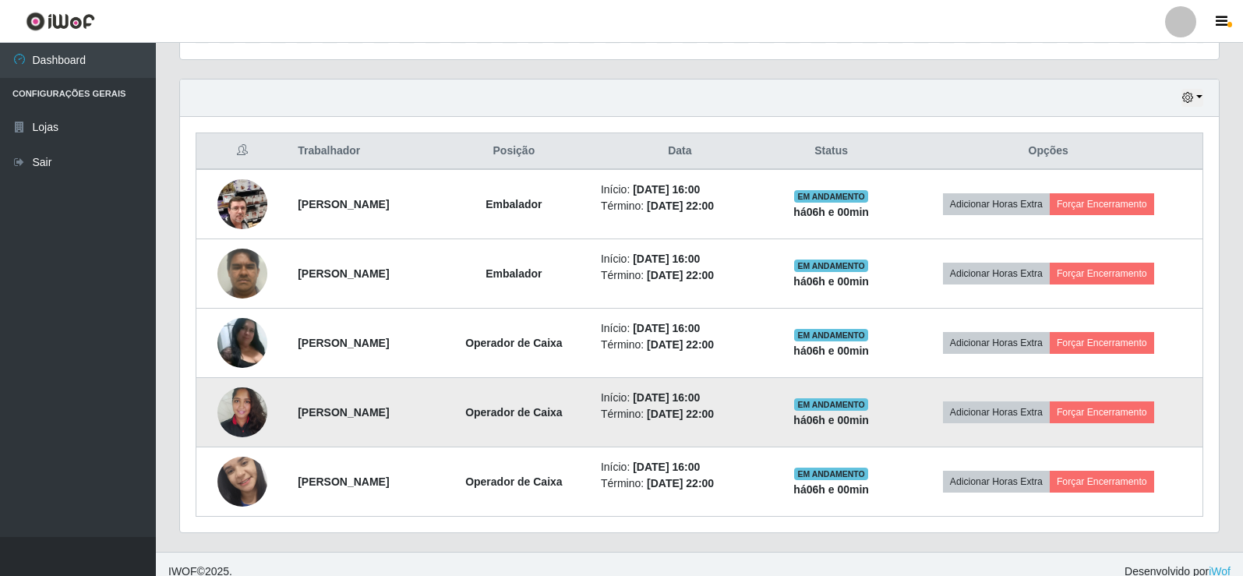
scroll to position [529, 0]
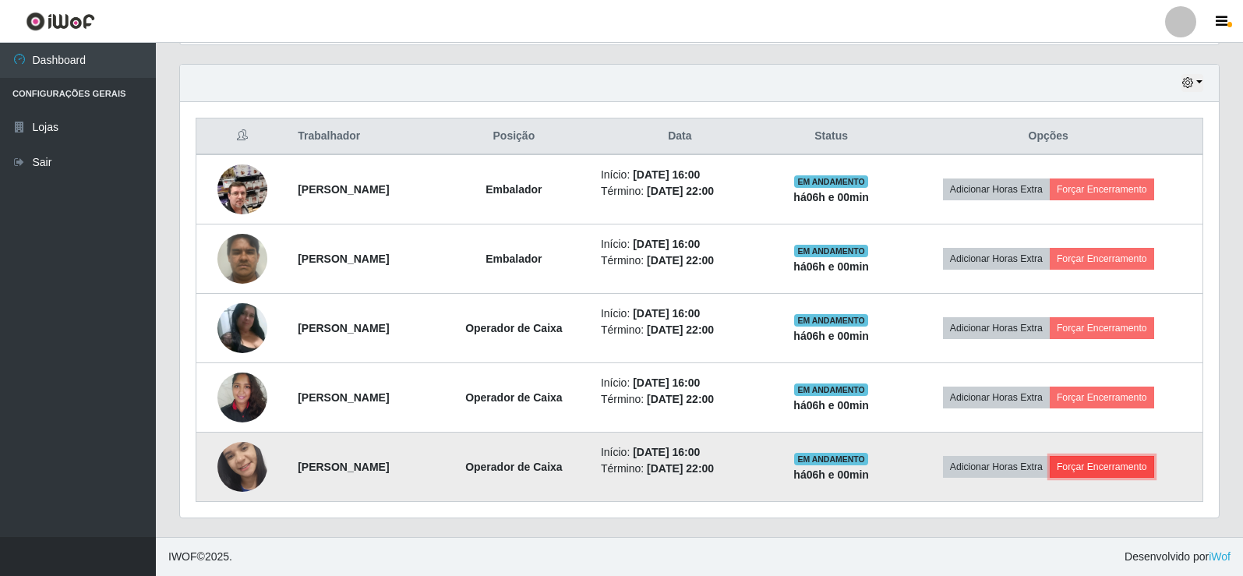
click at [1114, 469] on button "Forçar Encerramento" at bounding box center [1102, 467] width 104 height 22
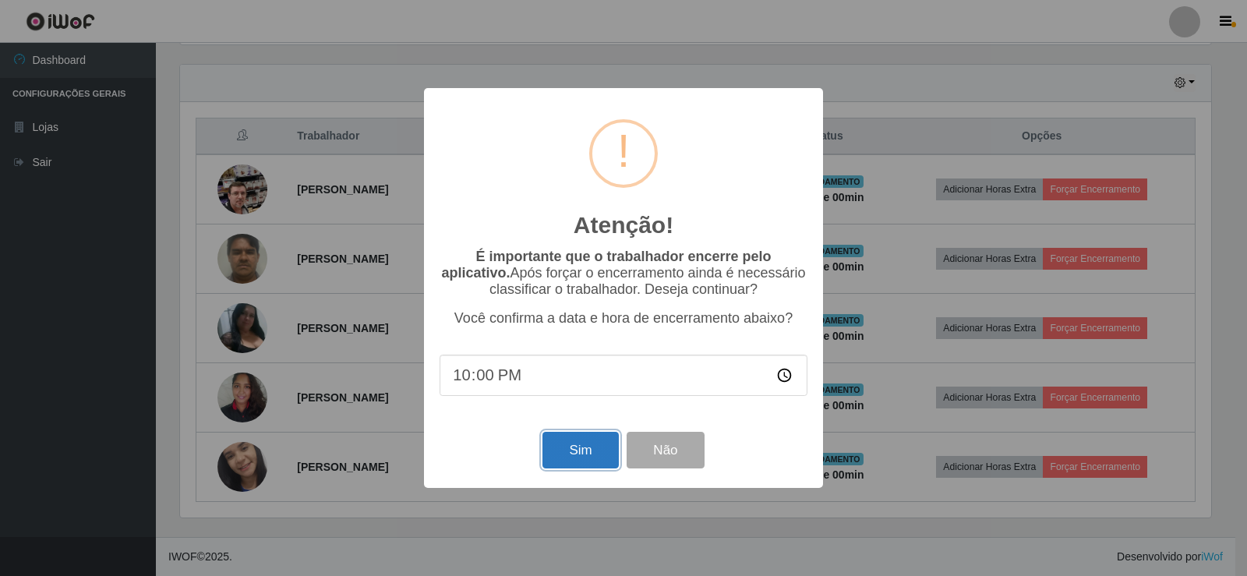
click at [573, 455] on button "Sim" at bounding box center [581, 450] width 76 height 37
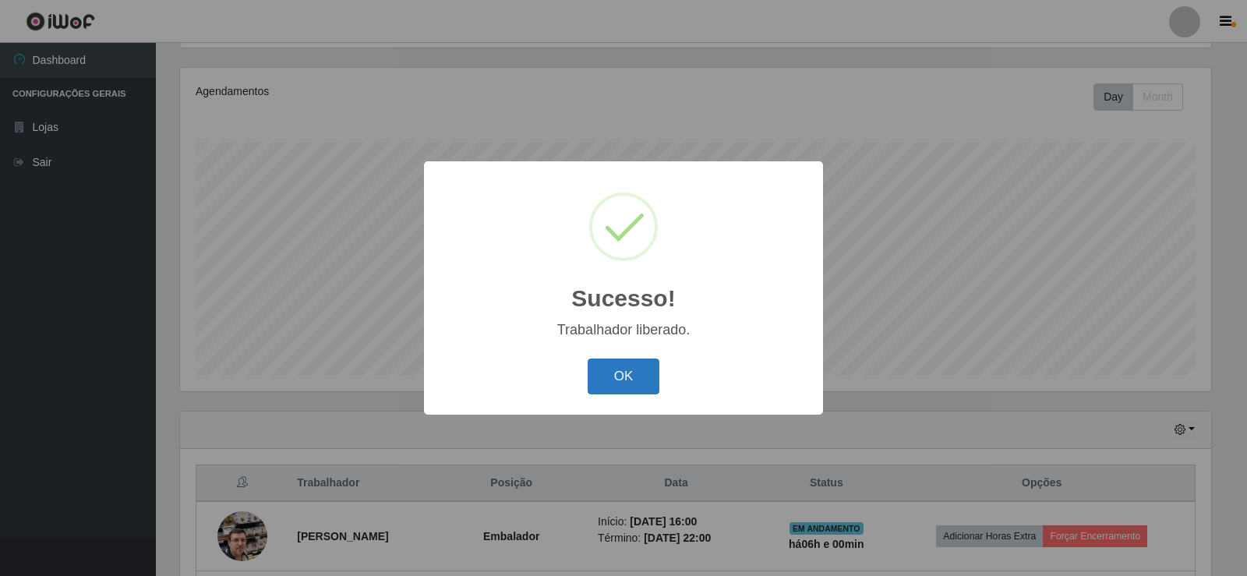
click at [642, 380] on button "OK" at bounding box center [624, 377] width 73 height 37
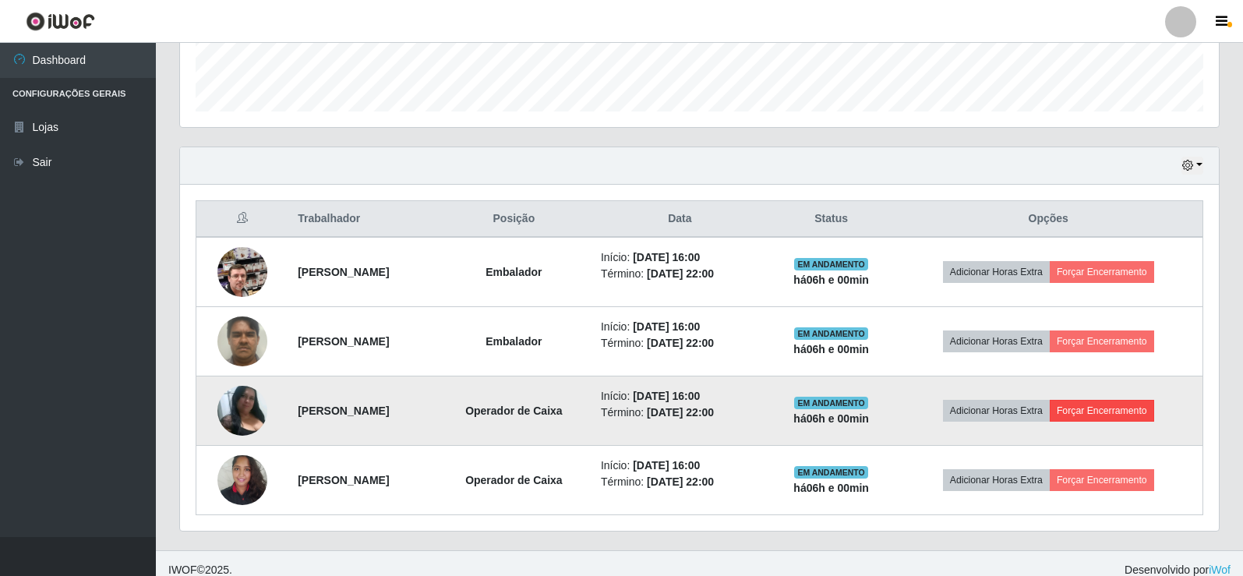
scroll to position [459, 0]
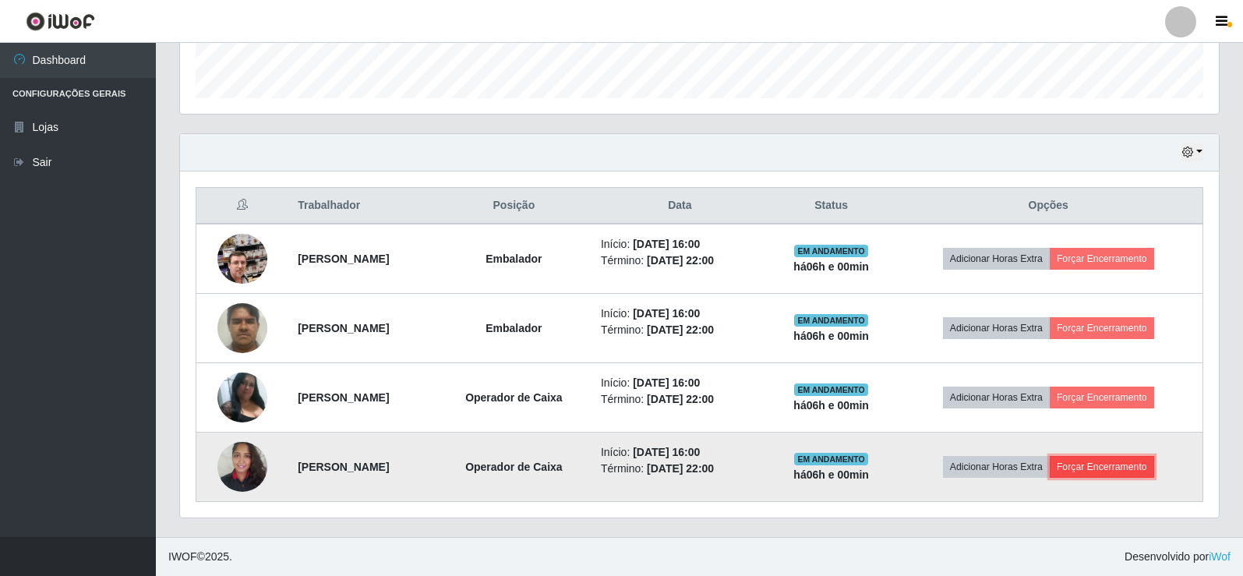
click at [1123, 464] on button "Forçar Encerramento" at bounding box center [1102, 467] width 104 height 22
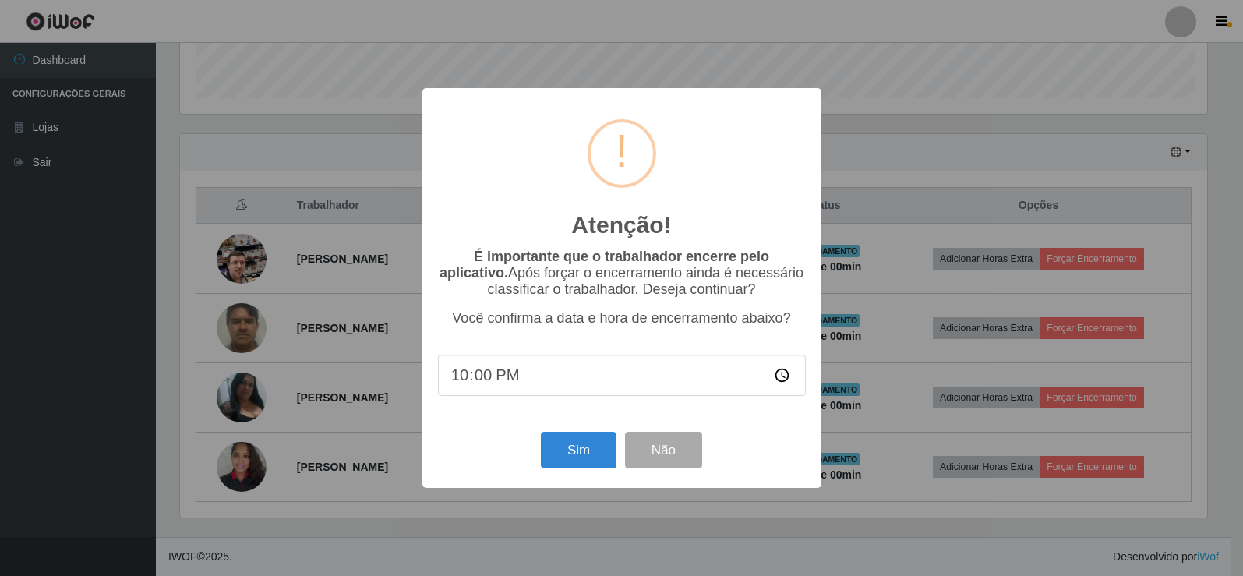
scroll to position [324, 1031]
click at [570, 459] on button "Sim" at bounding box center [581, 450] width 76 height 37
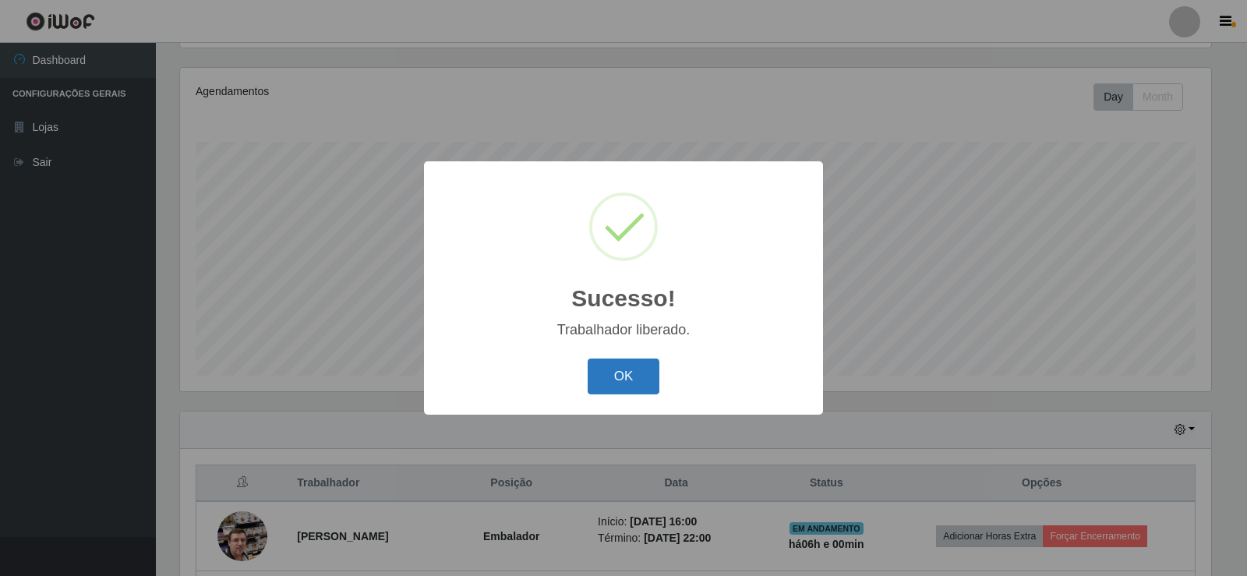
click at [647, 373] on button "OK" at bounding box center [624, 377] width 73 height 37
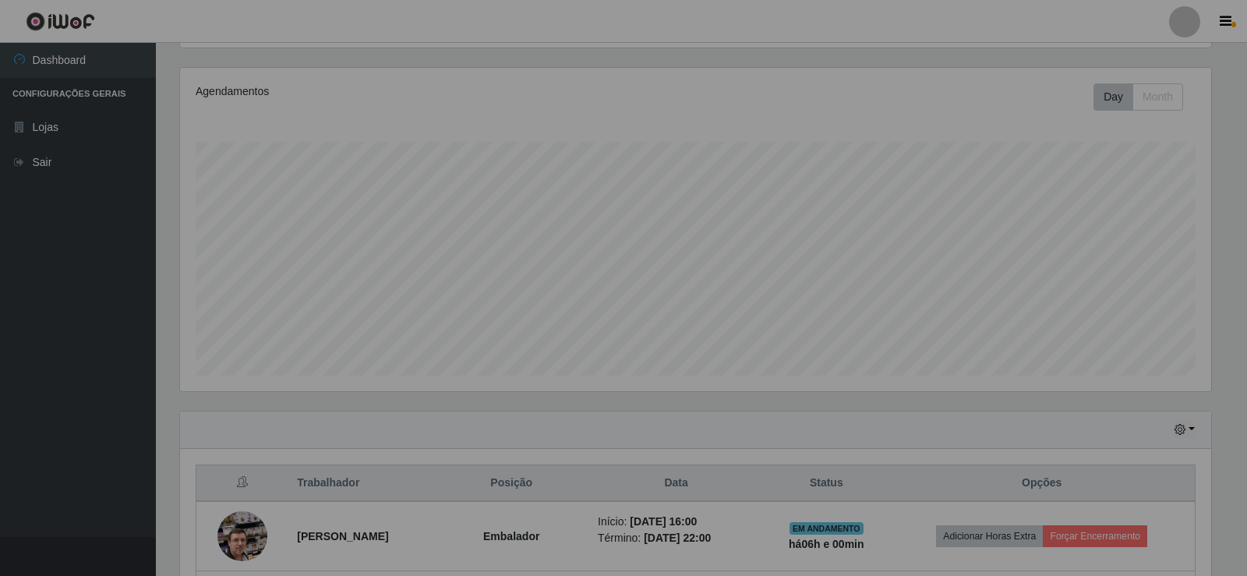
scroll to position [324, 1039]
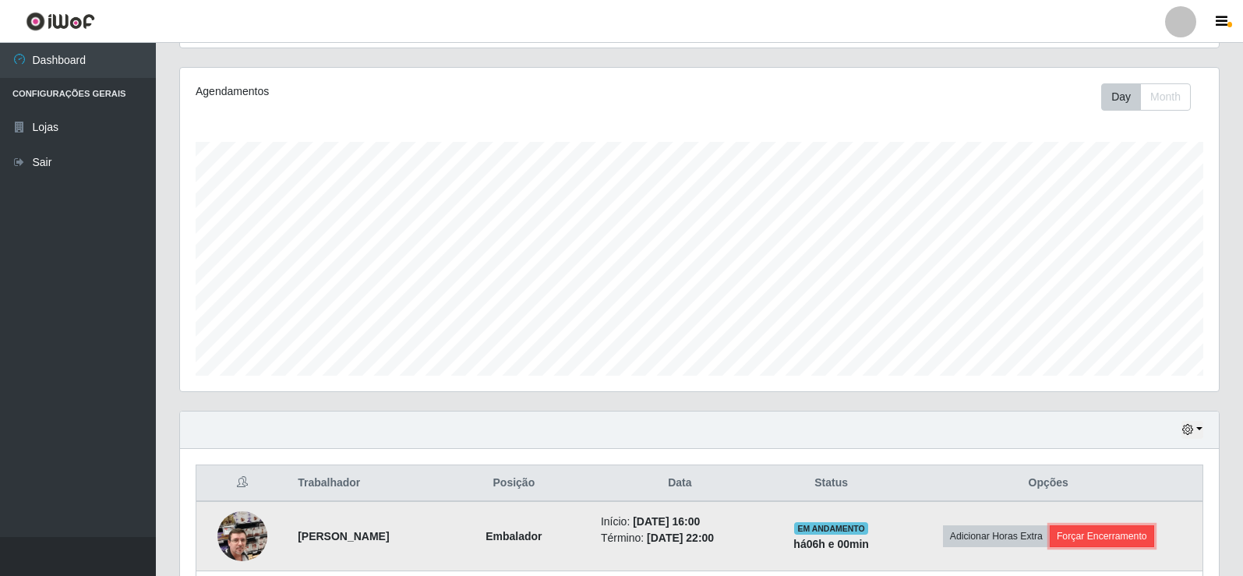
click at [1133, 528] on button "Forçar Encerramento" at bounding box center [1102, 536] width 104 height 22
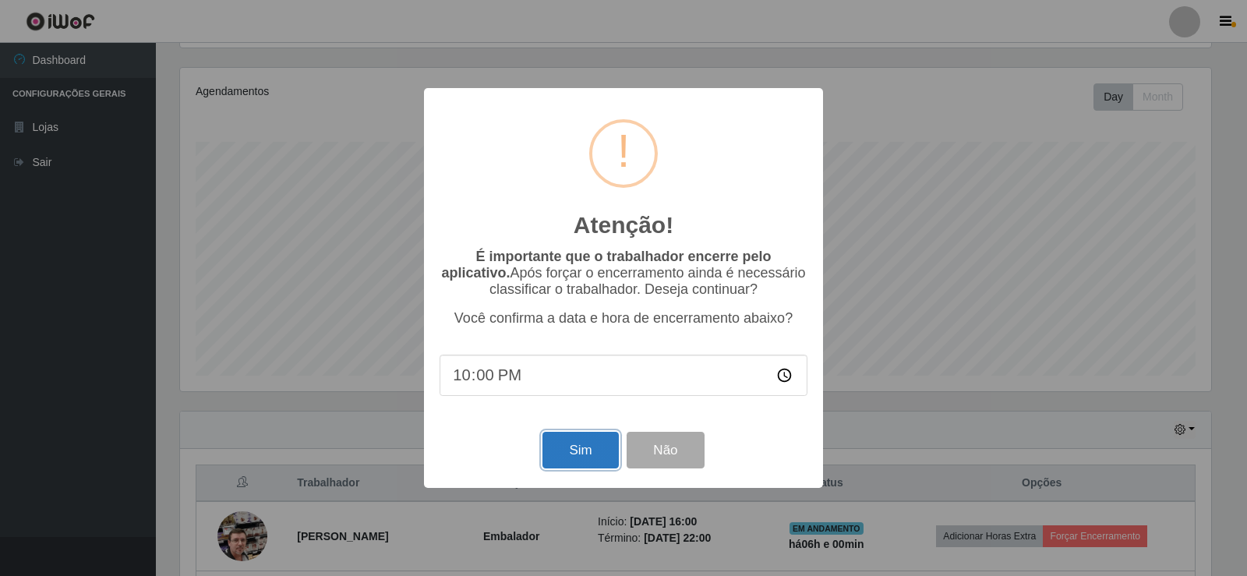
click at [596, 456] on button "Sim" at bounding box center [581, 450] width 76 height 37
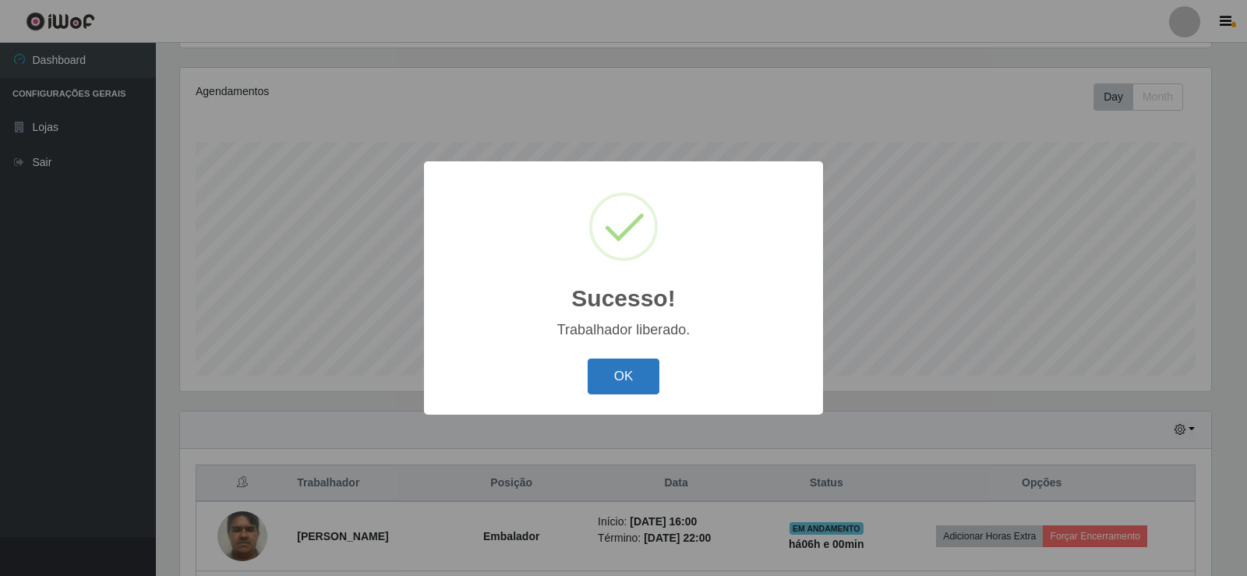
click at [626, 384] on button "OK" at bounding box center [624, 377] width 73 height 37
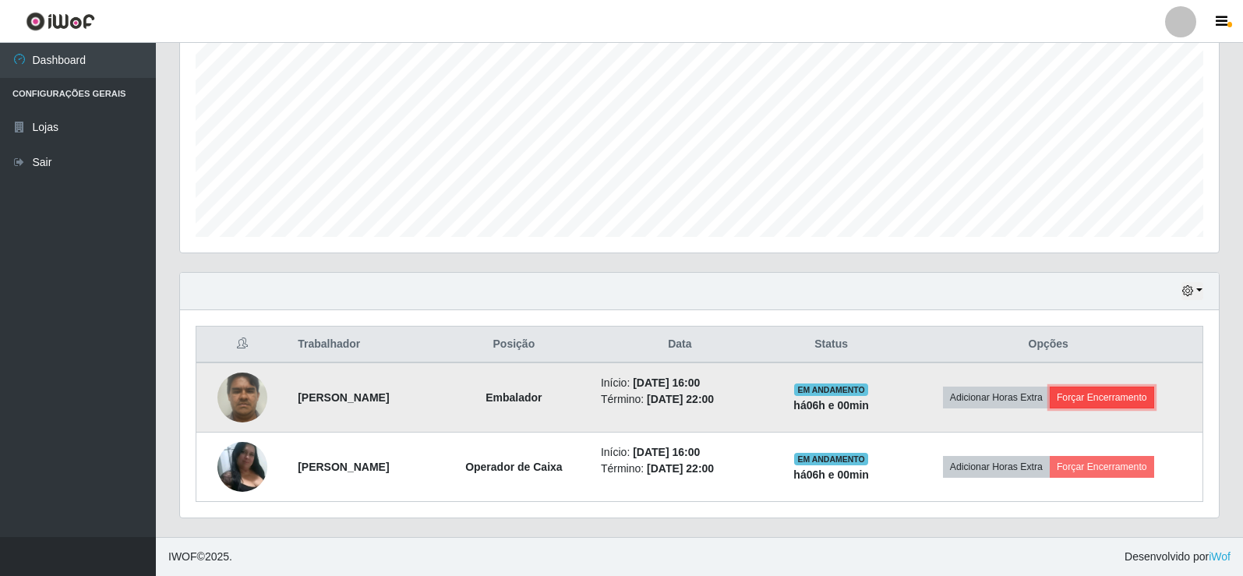
click at [1134, 394] on button "Forçar Encerramento" at bounding box center [1102, 398] width 104 height 22
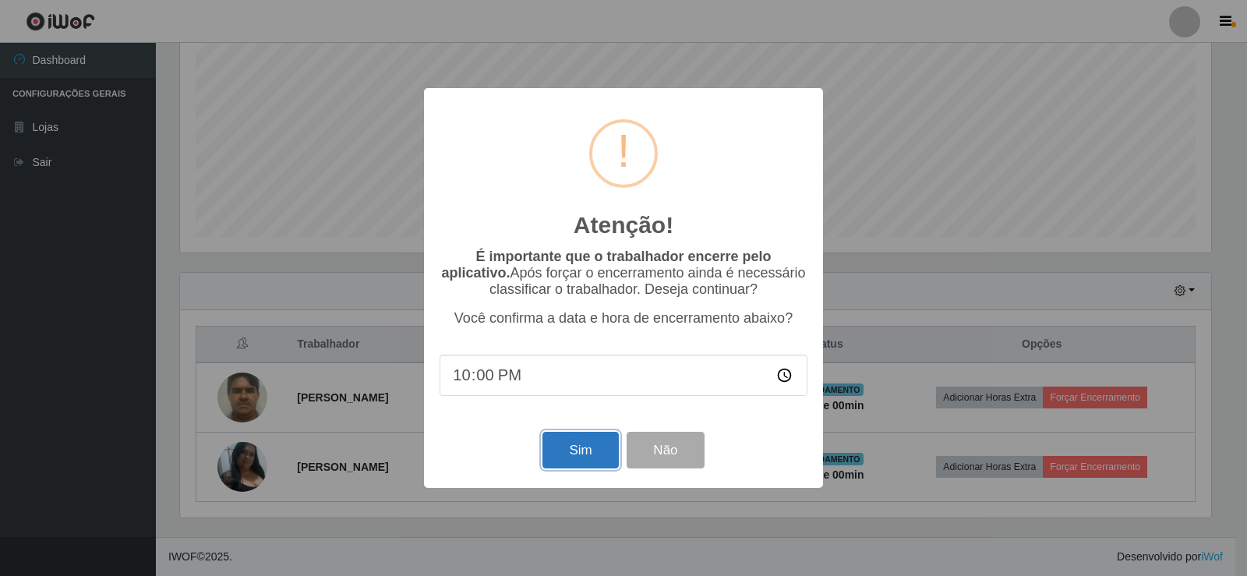
click at [595, 451] on button "Sim" at bounding box center [581, 450] width 76 height 37
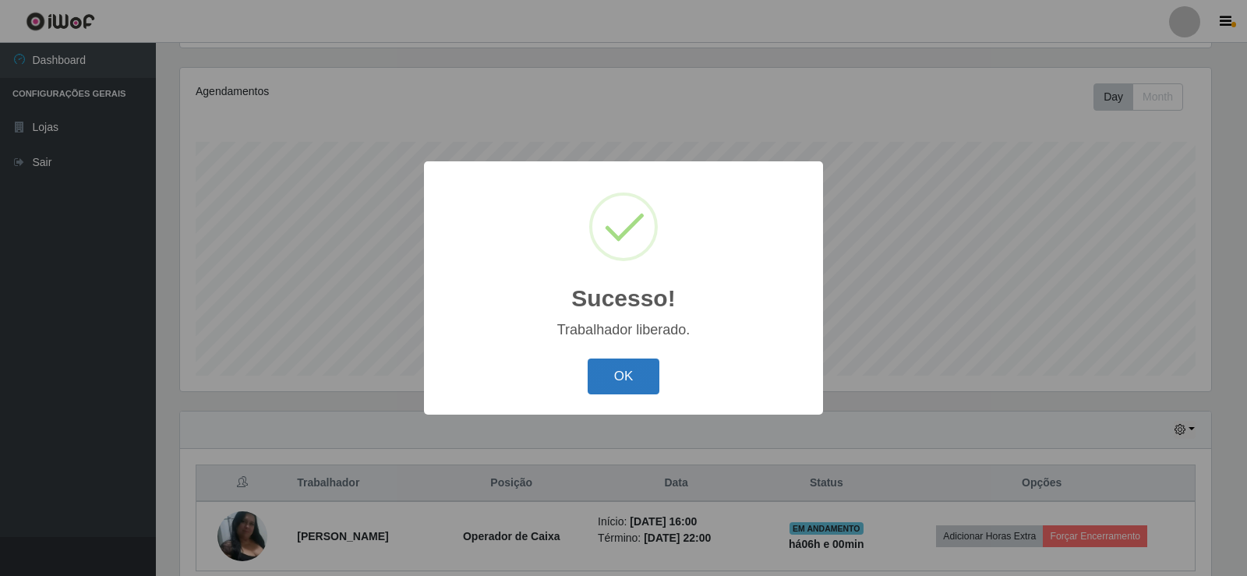
click at [610, 381] on button "OK" at bounding box center [624, 377] width 73 height 37
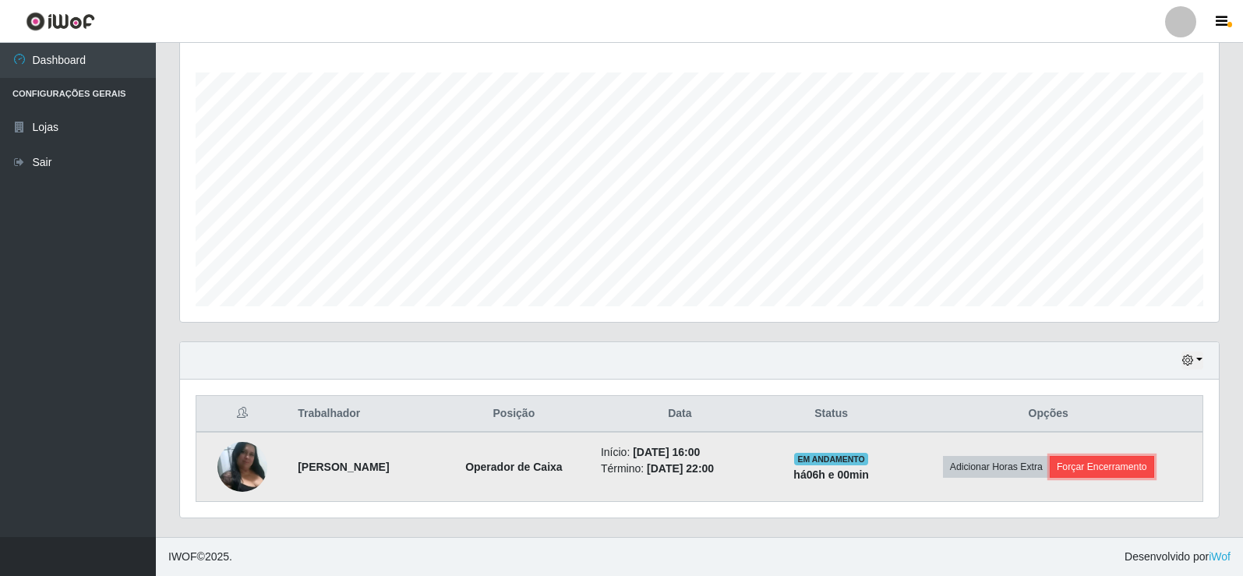
click at [1106, 463] on button "Forçar Encerramento" at bounding box center [1102, 467] width 104 height 22
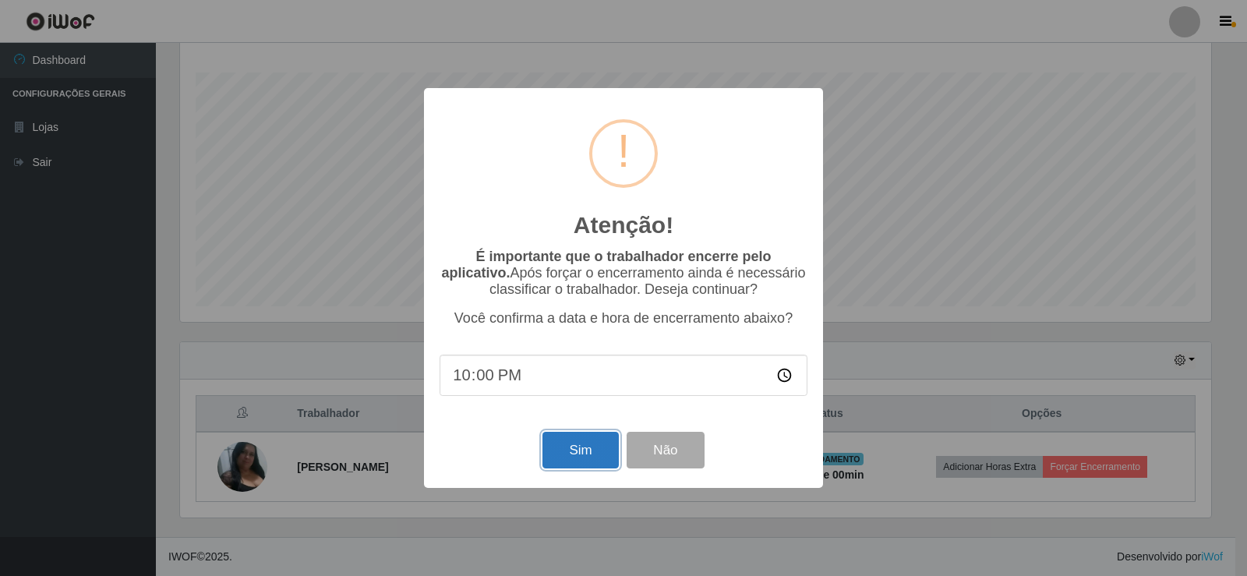
click at [581, 450] on button "Sim" at bounding box center [581, 450] width 76 height 37
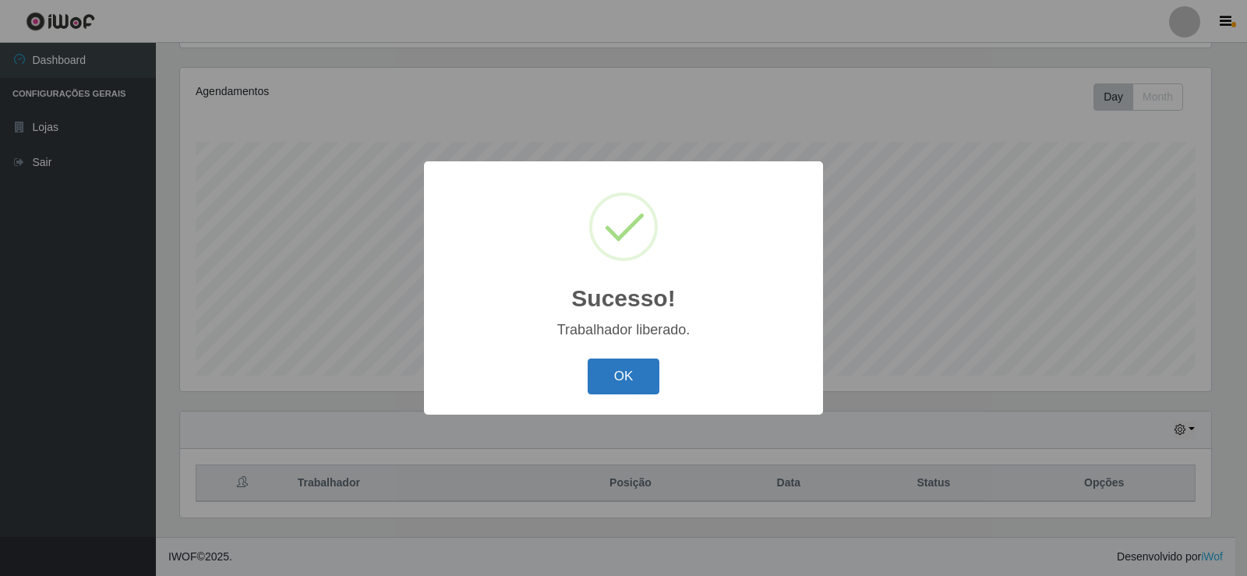
click at [631, 391] on button "OK" at bounding box center [624, 377] width 73 height 37
